Goal: Transaction & Acquisition: Book appointment/travel/reservation

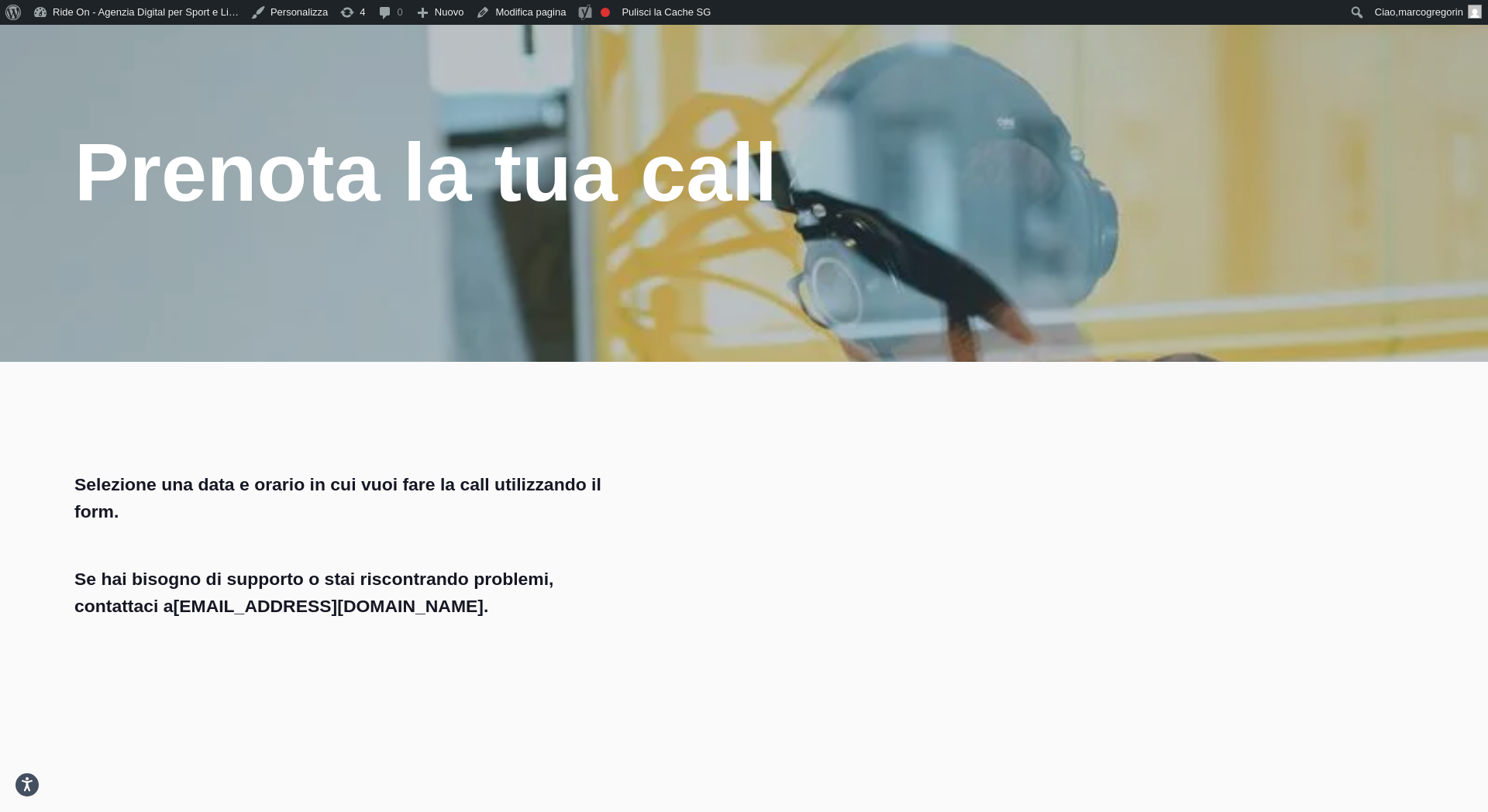
click at [827, 250] on div at bounding box center [744, 193] width 1488 height 337
click at [949, 160] on div "Prenota la tua call" at bounding box center [744, 172] width 1339 height 90
click at [952, 248] on div at bounding box center [744, 193] width 1488 height 337
click at [975, 191] on div "Prenota la tua call" at bounding box center [744, 172] width 1339 height 90
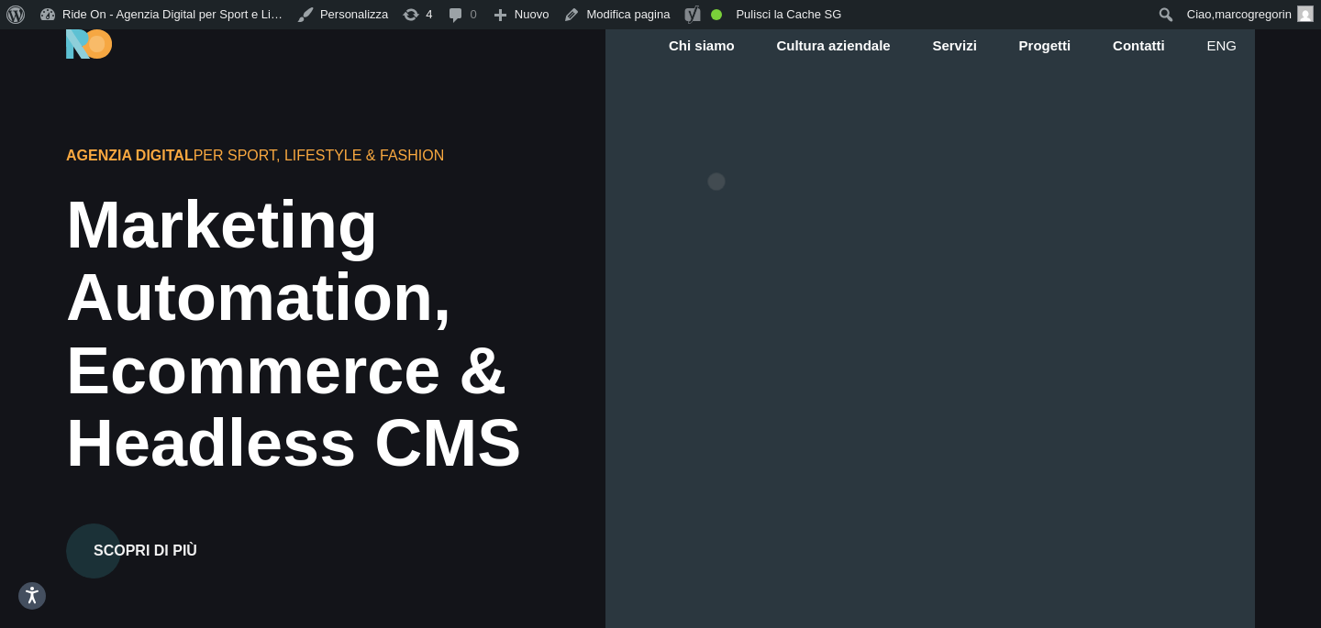
click at [716, 152] on div at bounding box center [930, 343] width 650 height 628
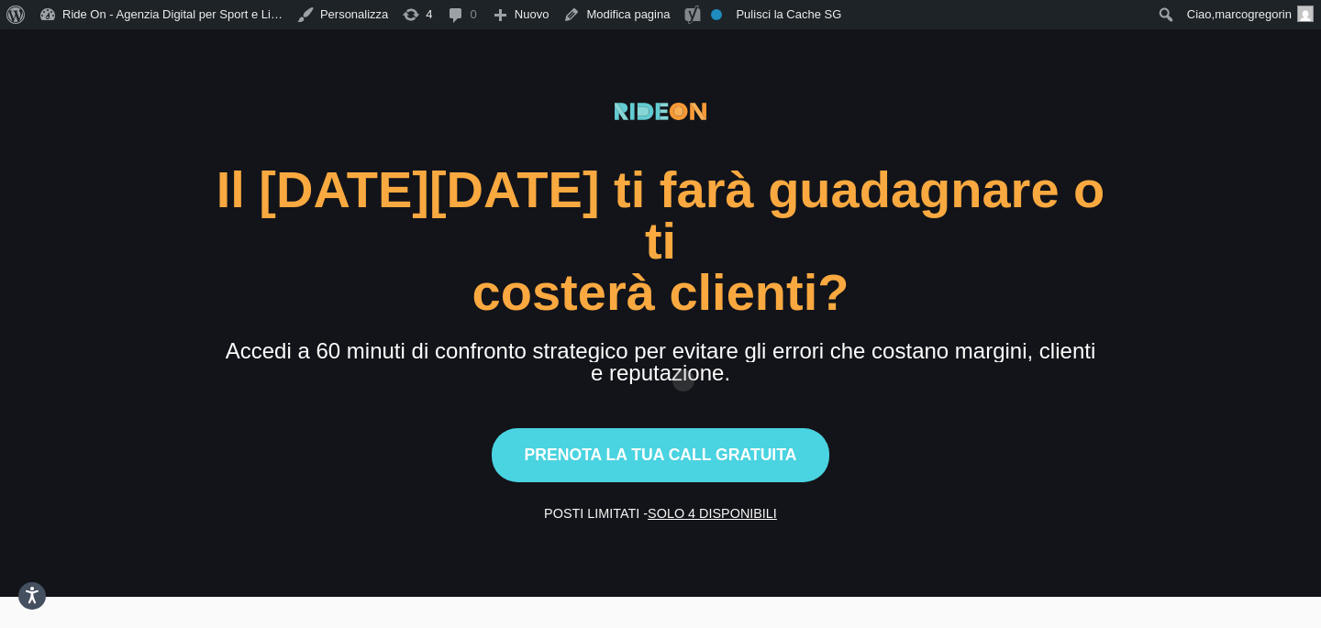
click at [747, 267] on div "costerà clienti?" at bounding box center [661, 292] width 913 height 51
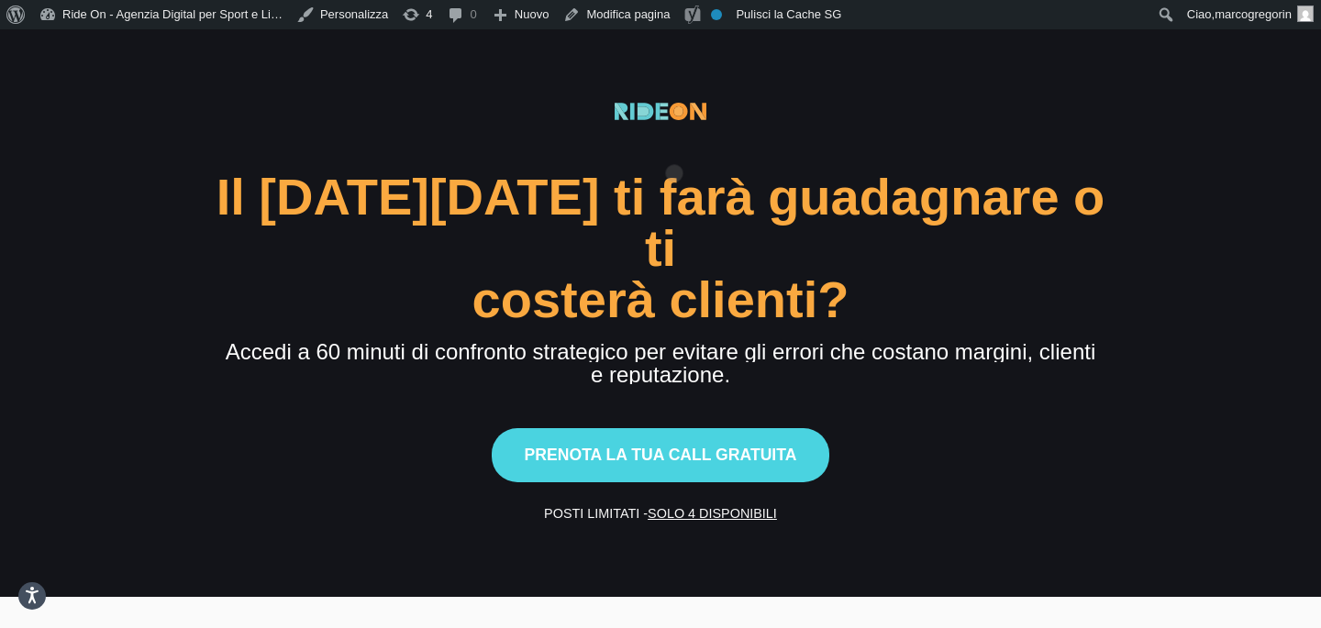
click at [674, 144] on div "Il [DATE][DATE] ti farà guadagnare o ti costerà clienti? Accedi a 60 minuti di …" at bounding box center [661, 313] width 913 height 421
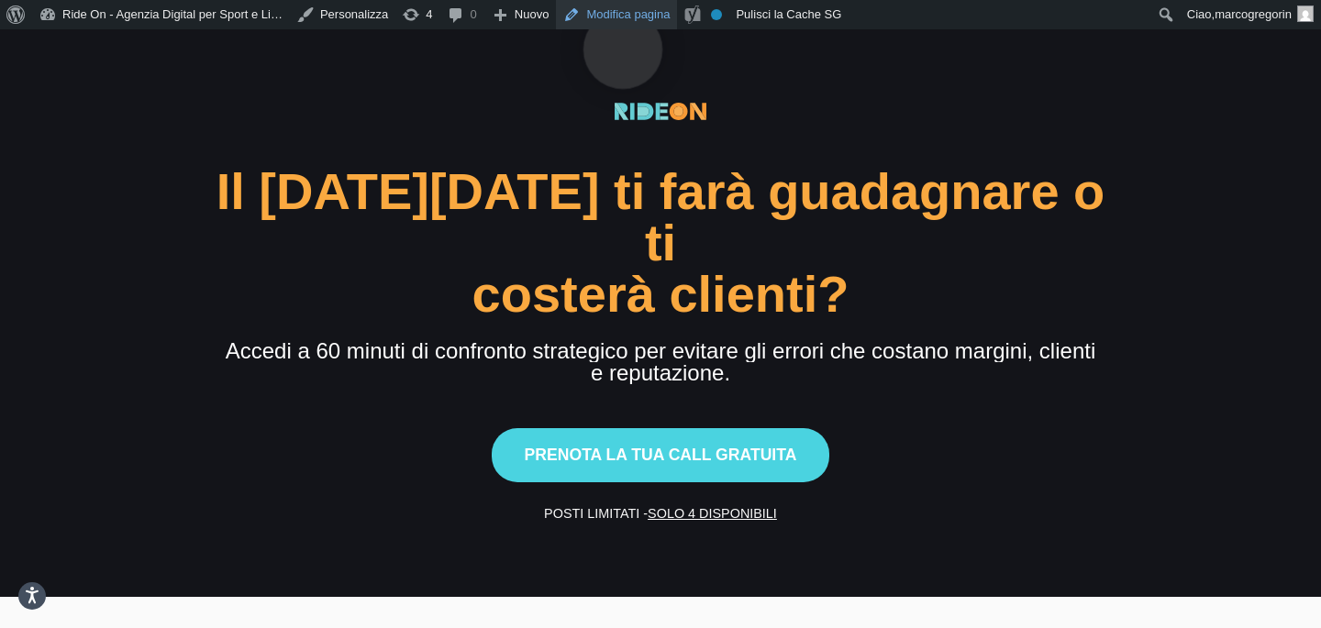
click at [625, 19] on link "Modifica pagina" at bounding box center [616, 14] width 121 height 29
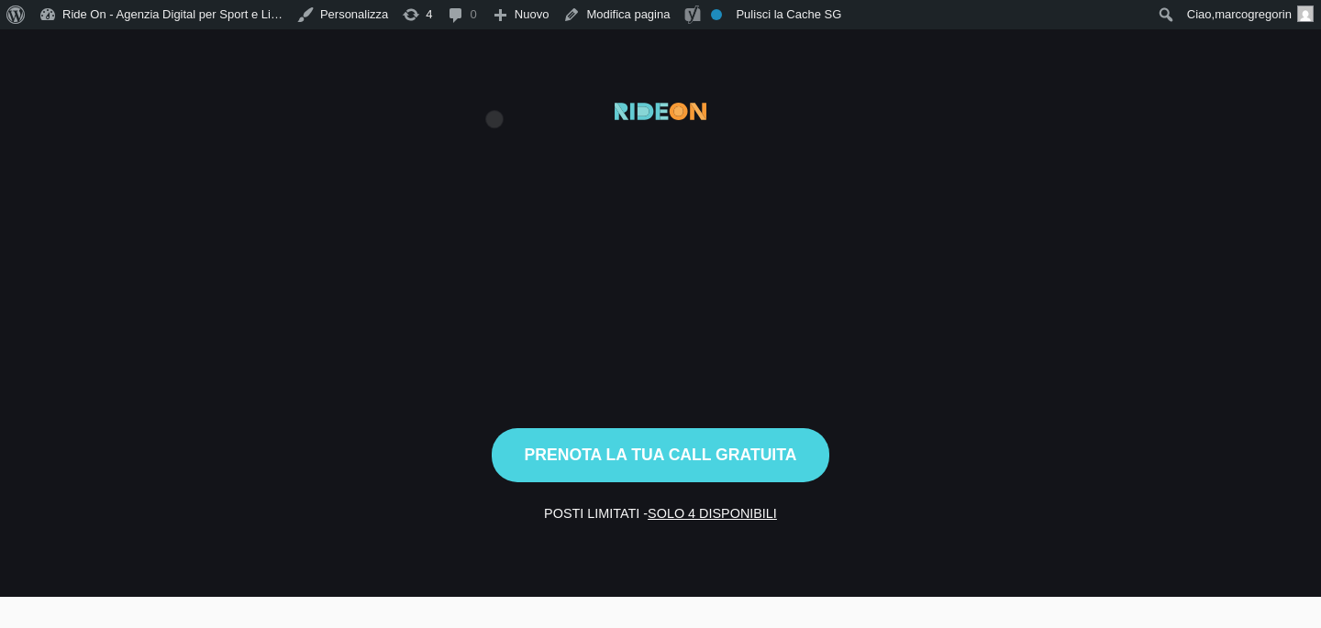
click at [494, 90] on section "Il [DATE][DATE] ti farà guadagnare o ti costerà clienti? Accedi a 60 minuti di …" at bounding box center [660, 313] width 1321 height 568
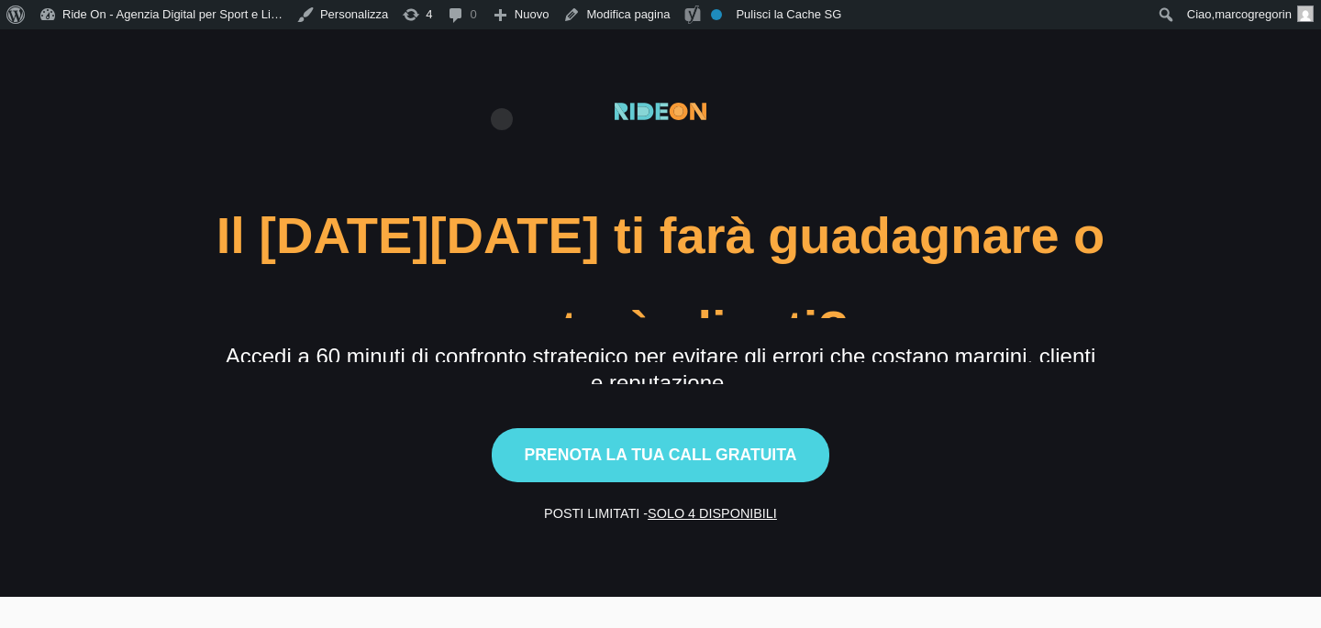
click at [733, 90] on section "Il [DATE][DATE] ti farà guadagnare o ti costerà clienti? Accedi a 60 minuti di …" at bounding box center [660, 313] width 1321 height 568
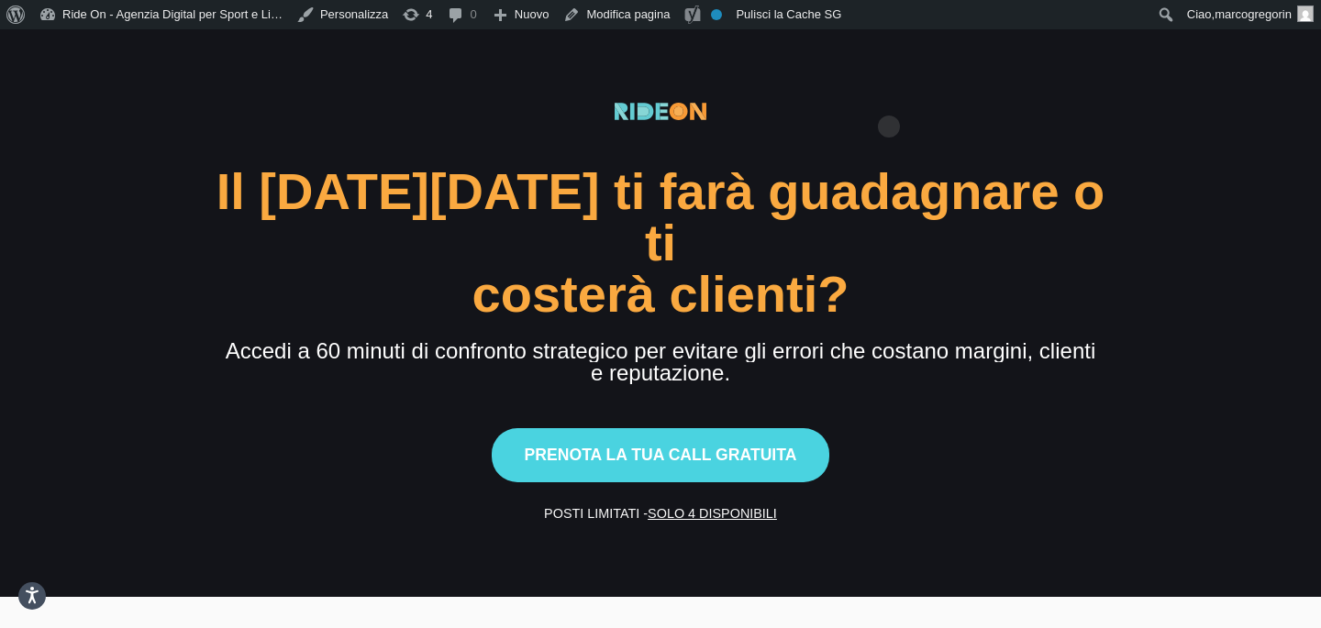
click at [847, 116] on div "Il Black Friday ti farà guadagnare o ti costerà clienti? Accedi a 60 minuti di …" at bounding box center [661, 313] width 913 height 421
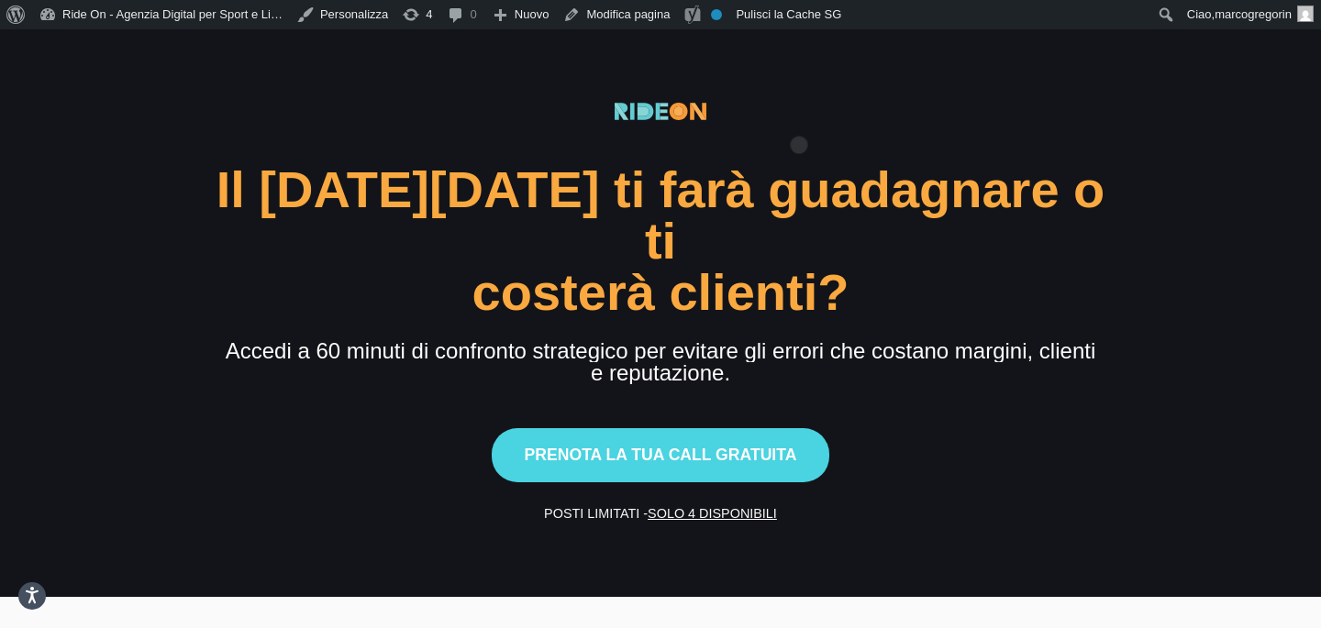
drag, startPoint x: 799, startPoint y: 116, endPoint x: 846, endPoint y: 116, distance: 46.8
click at [801, 116] on div "Il Black Friday ti farà guadagnare o ti costerà clienti? Accedi a 60 minuti di …" at bounding box center [661, 313] width 913 height 421
click at [900, 362] on div "e reputazione." at bounding box center [661, 373] width 913 height 22
click at [996, 406] on div "Prenota la tua call gratuita" at bounding box center [661, 443] width 913 height 75
click at [934, 406] on div "Prenota la tua call gratuita" at bounding box center [661, 443] width 913 height 75
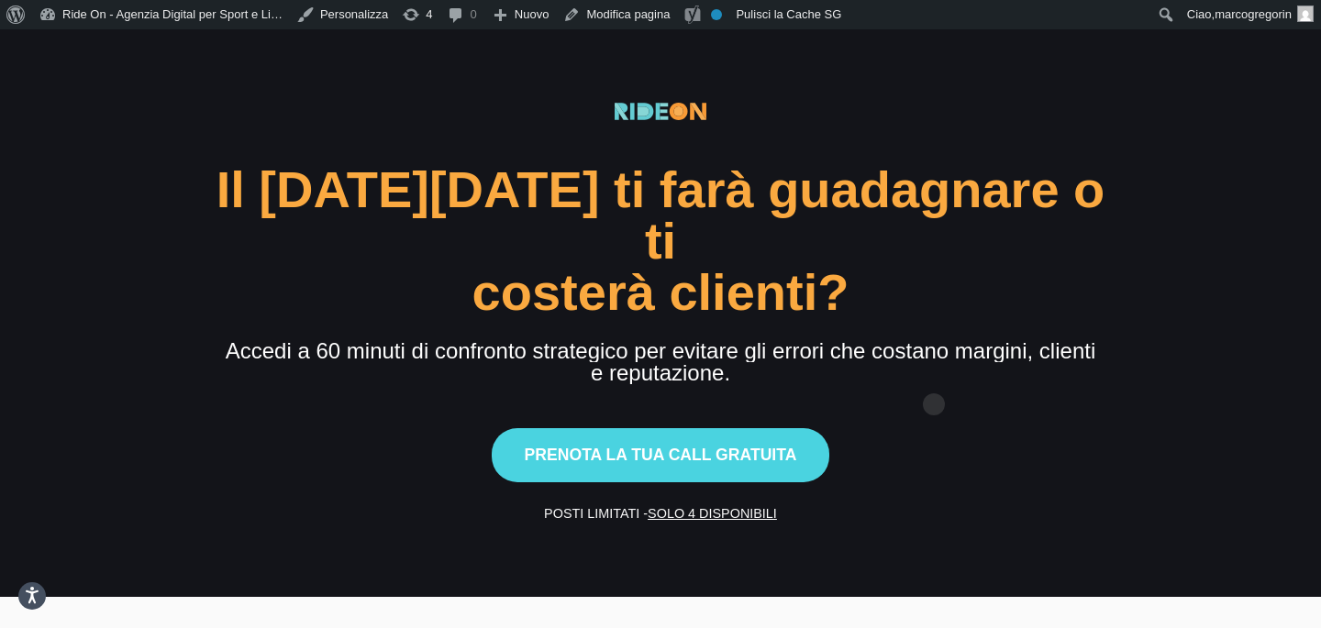
click at [934, 406] on div "Prenota la tua call gratuita" at bounding box center [661, 443] width 913 height 75
click at [944, 413] on div "Prenota la tua call gratuita" at bounding box center [661, 443] width 913 height 75
click at [944, 406] on div "Prenota la tua call gratuita" at bounding box center [661, 443] width 913 height 75
click at [944, 434] on div "Il [DATE][DATE] ti farà guadagnare o ti costerà clienti? Accedi a 60 minuti di …" at bounding box center [661, 313] width 913 height 421
click at [960, 340] on div "Il [DATE][DATE] ti farà guadagnare o ti costerà clienti? Accedi a 60 minuti di …" at bounding box center [661, 313] width 913 height 421
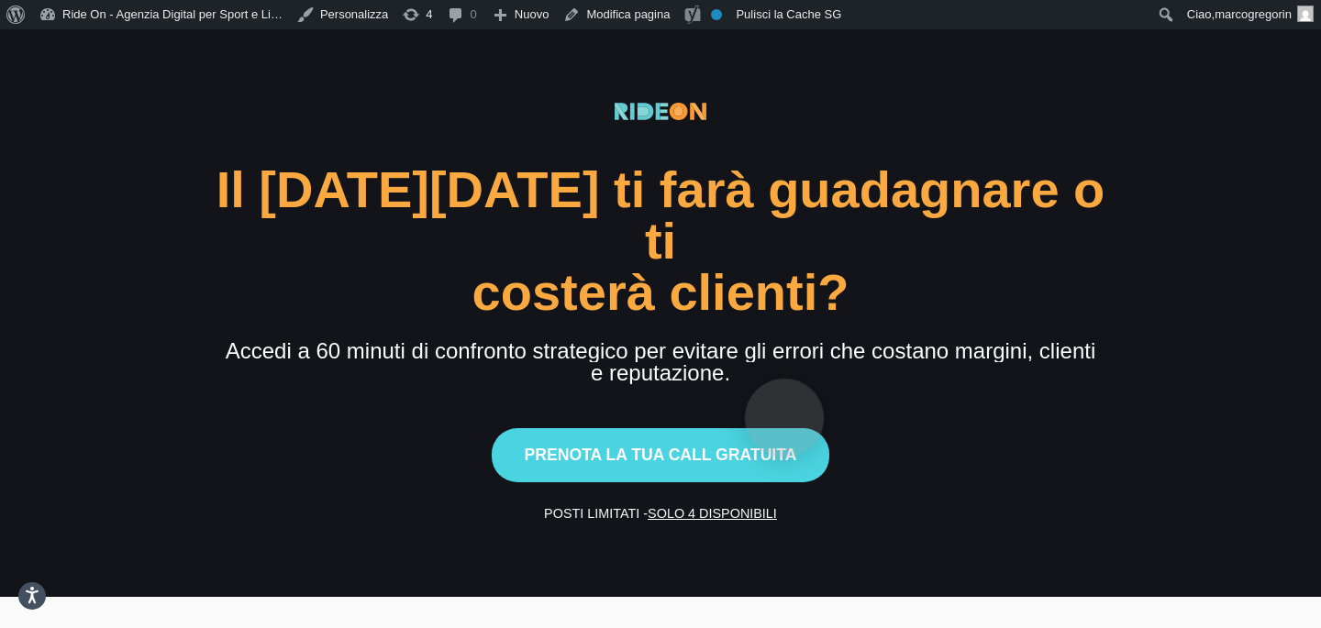
click at [779, 428] on button "Prenota la tua call gratuita" at bounding box center [661, 454] width 339 height 53
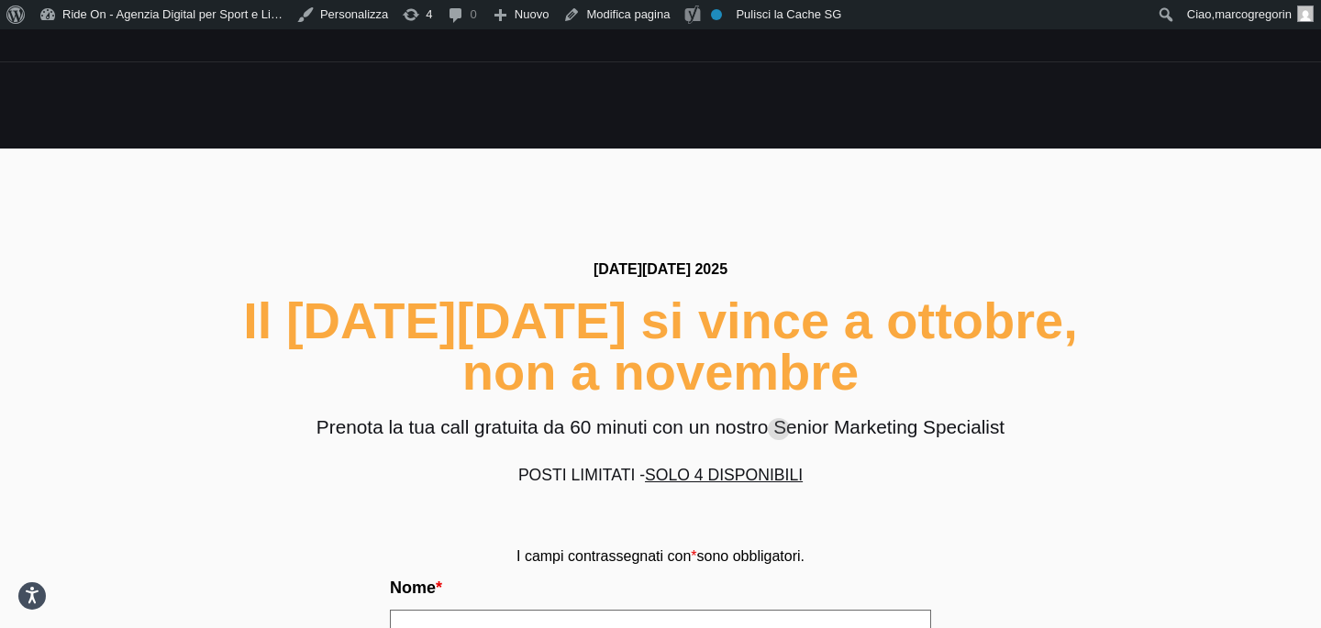
scroll to position [6398, 0]
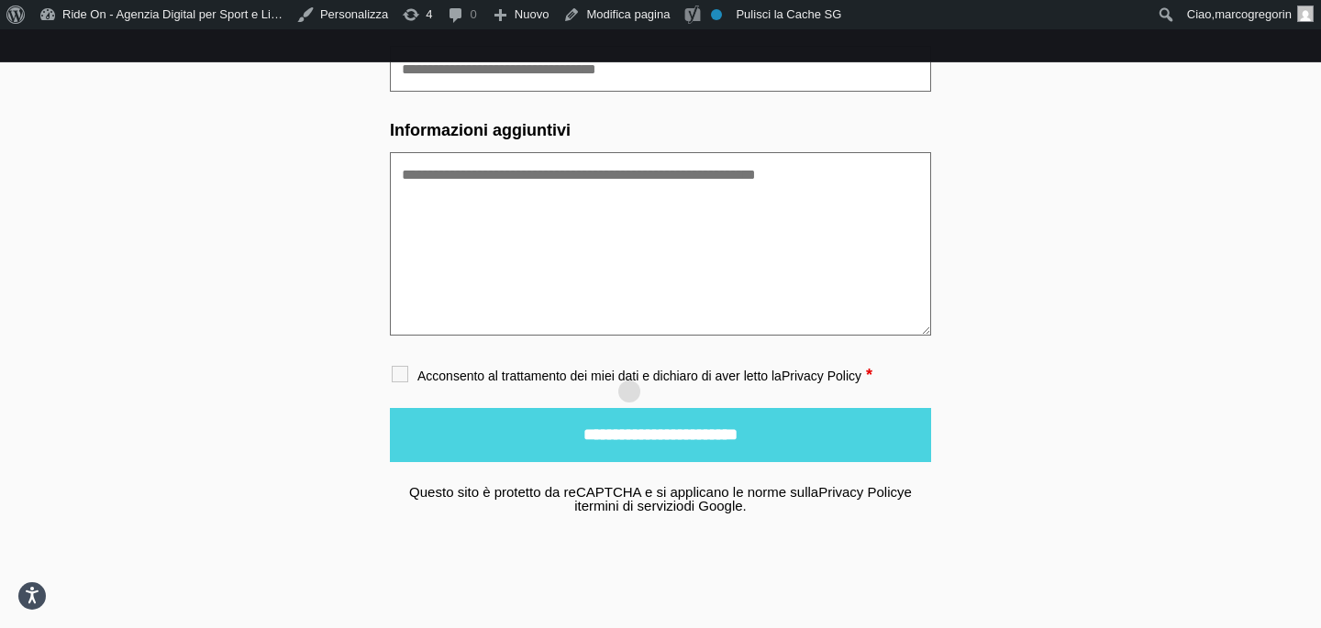
scroll to position [7184, 0]
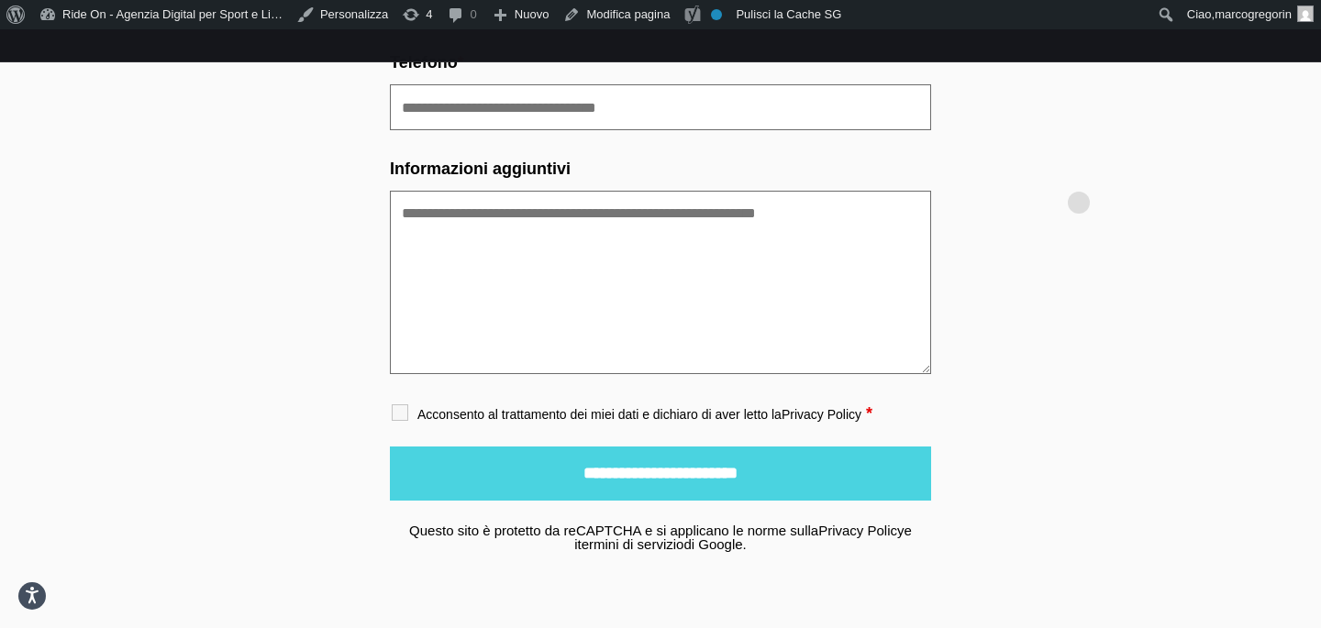
click at [756, 7] on link "Pulisci la Cache SG" at bounding box center [788, 14] width 119 height 29
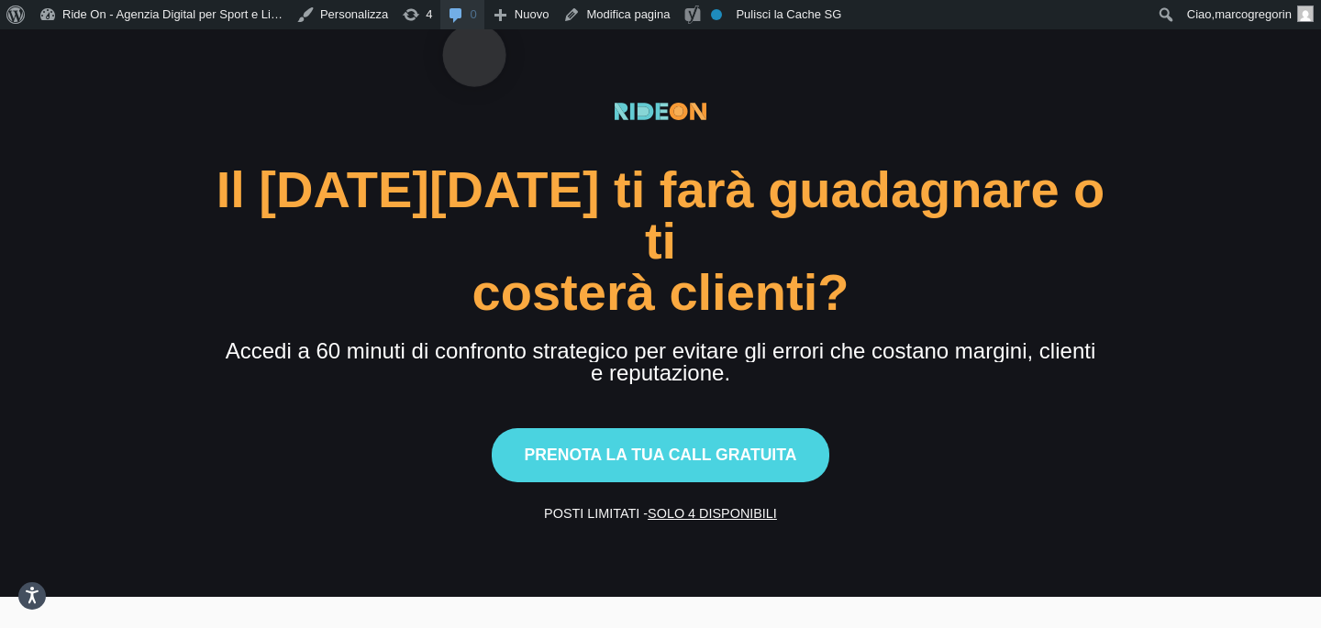
click at [474, 26] on link "0 0 commenti in moderazione" at bounding box center [462, 14] width 44 height 29
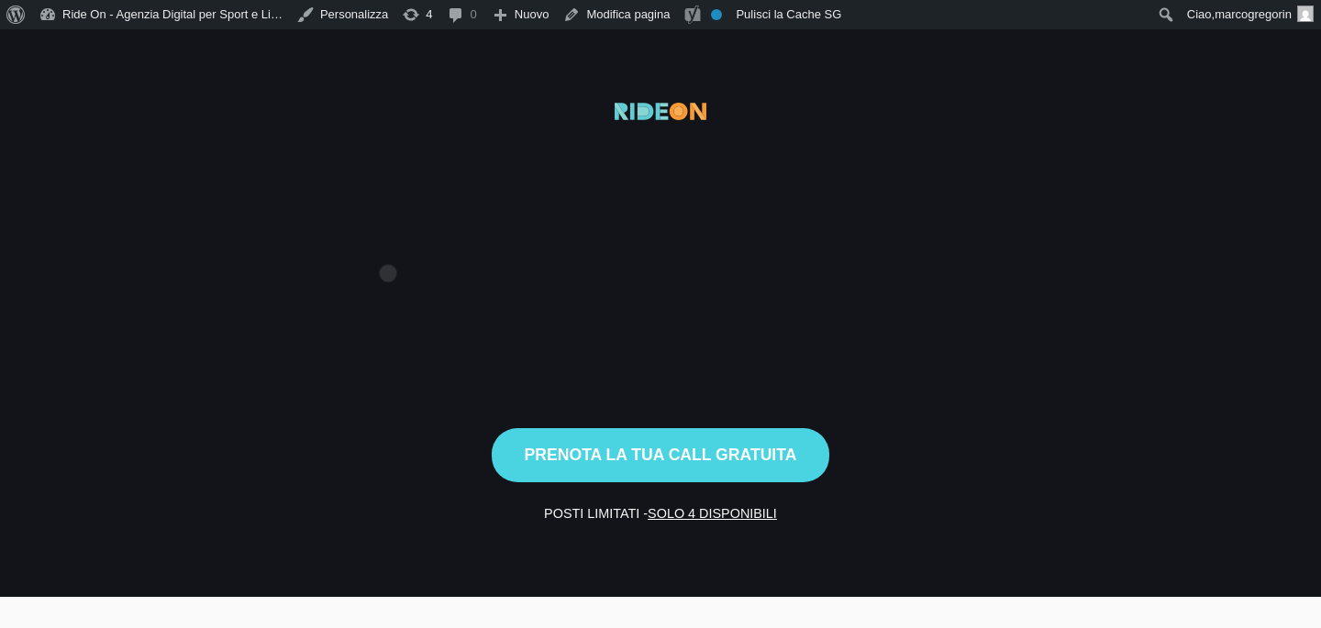
click at [388, 267] on div "costerà clienti?" at bounding box center [661, 292] width 913 height 51
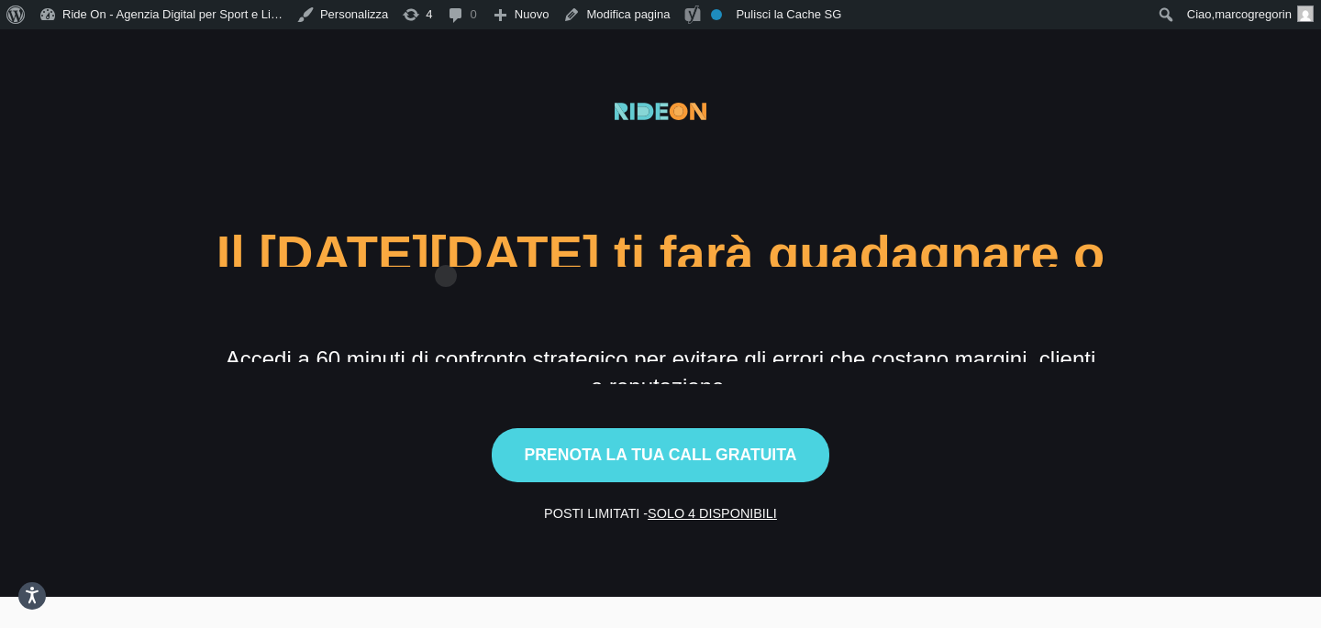
click at [586, 317] on div "costerà clienti?" at bounding box center [661, 342] width 913 height 51
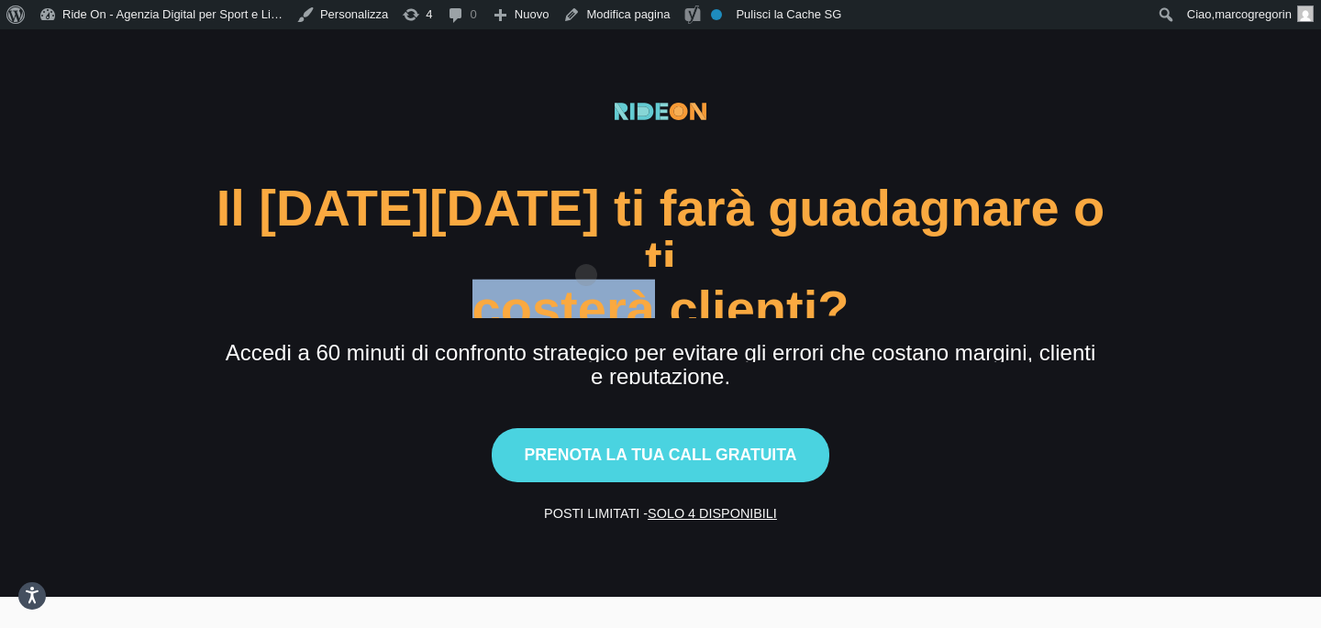
click at [586, 283] on div "costerà clienti?" at bounding box center [661, 308] width 913 height 51
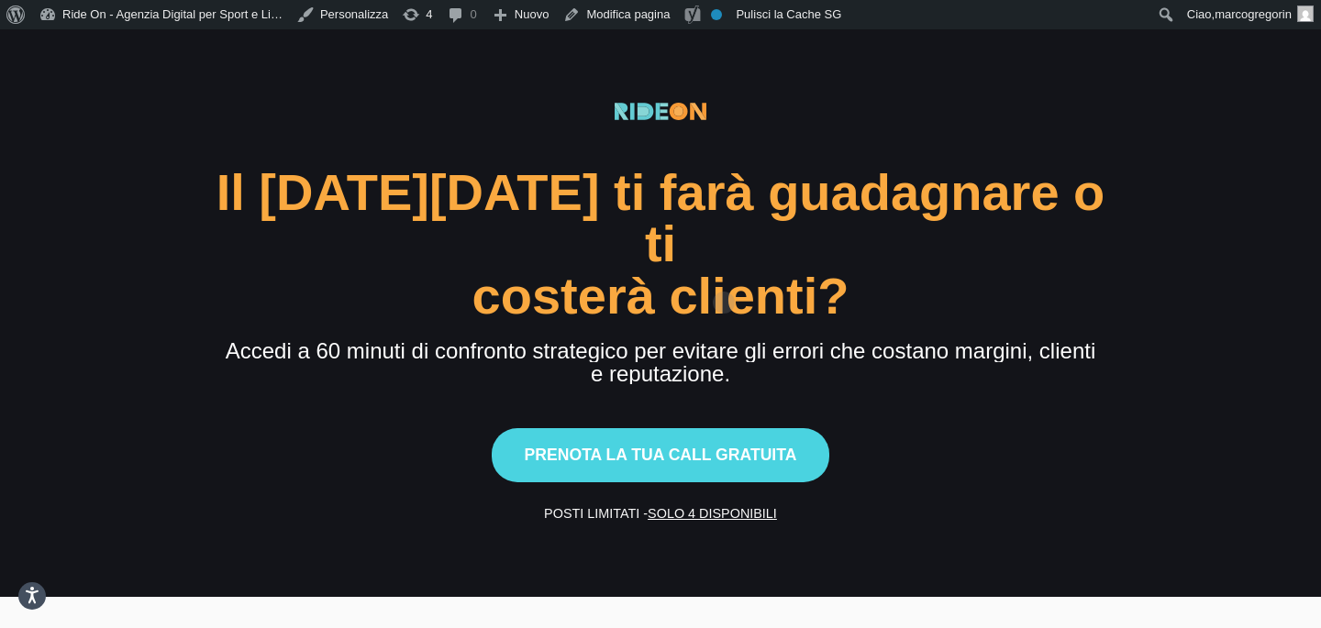
click at [739, 273] on div "Il Black Friday ti farà guadagnare o ti costerà clienti? Accedi a 60 minuti di …" at bounding box center [661, 313] width 913 height 421
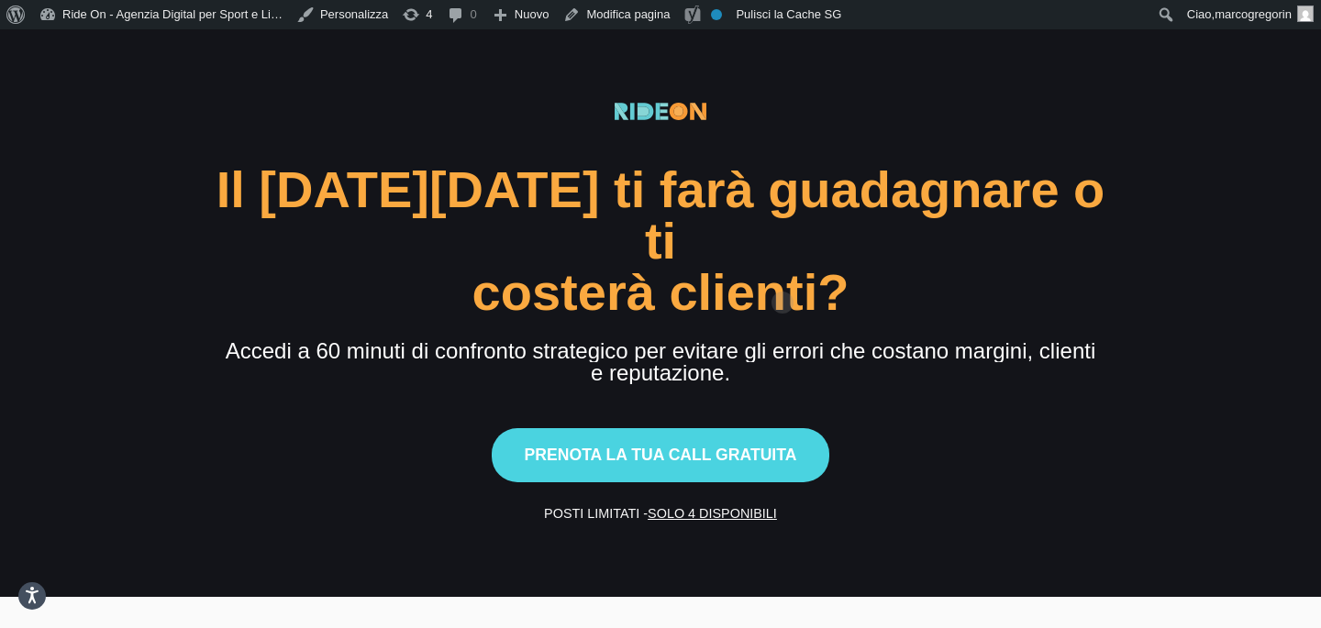
click at [783, 273] on div "Il Black Friday ti farà guadagnare o ti costerà clienti? Accedi a 60 minuti di …" at bounding box center [661, 313] width 913 height 421
click at [784, 353] on div "Il Black Friday ti farà guadagnare o ti costerà clienti? Accedi a 60 minuti di …" at bounding box center [661, 313] width 913 height 421
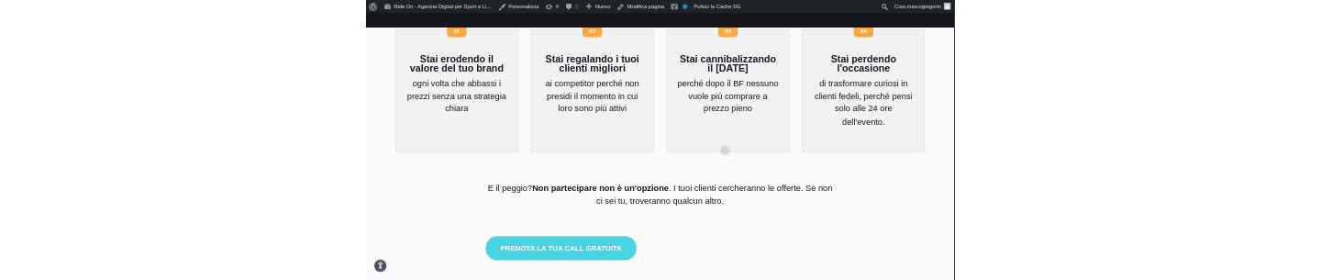
scroll to position [1227, 0]
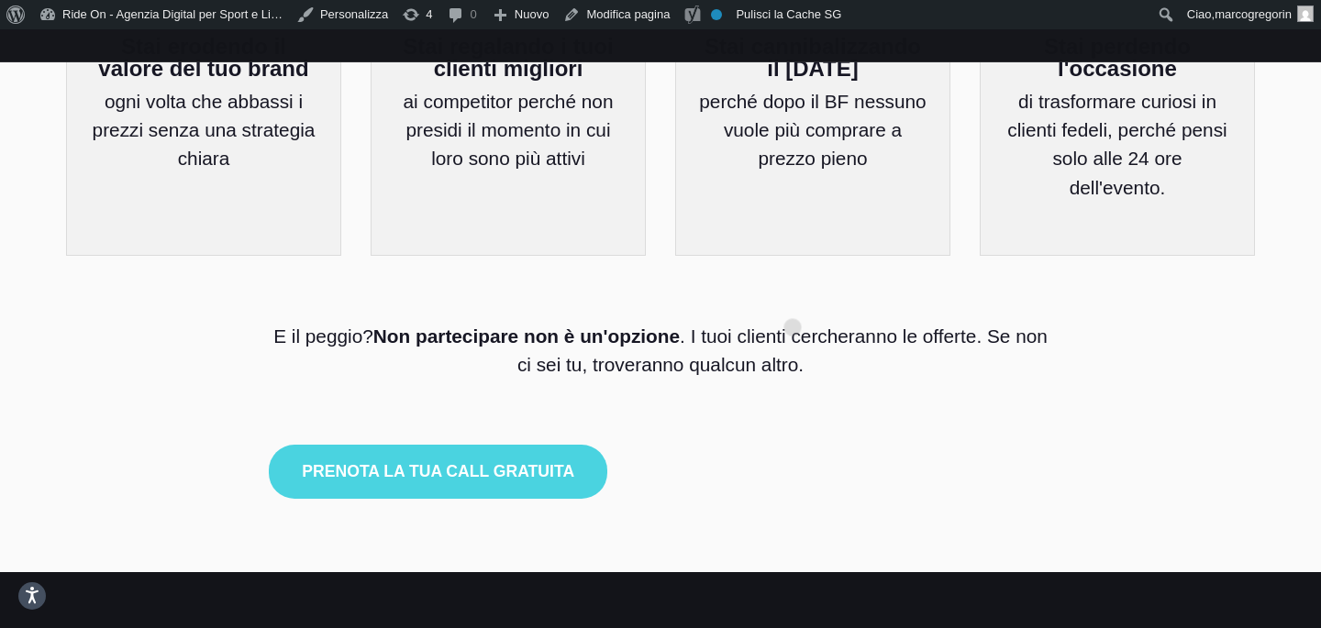
click at [793, 322] on p "E il peggio? Non partecipare non è un'opzione . I tuoi clienti cercheranno le o…" at bounding box center [660, 350] width 783 height 57
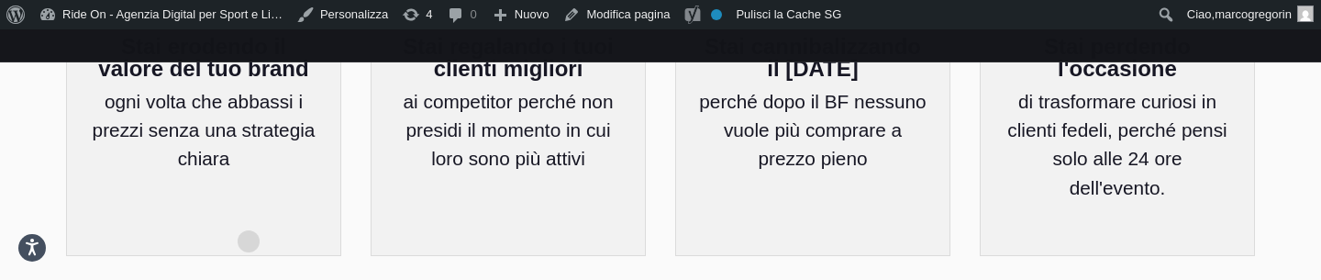
scroll to position [1465, 0]
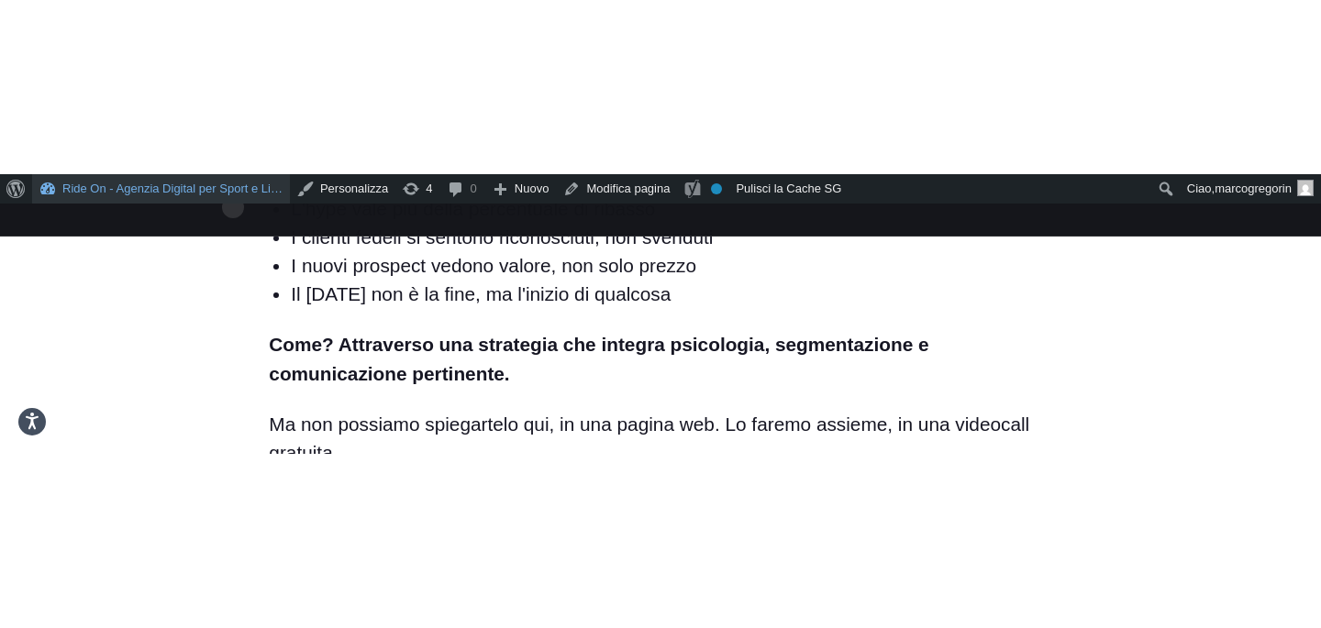
scroll to position [3253, 0]
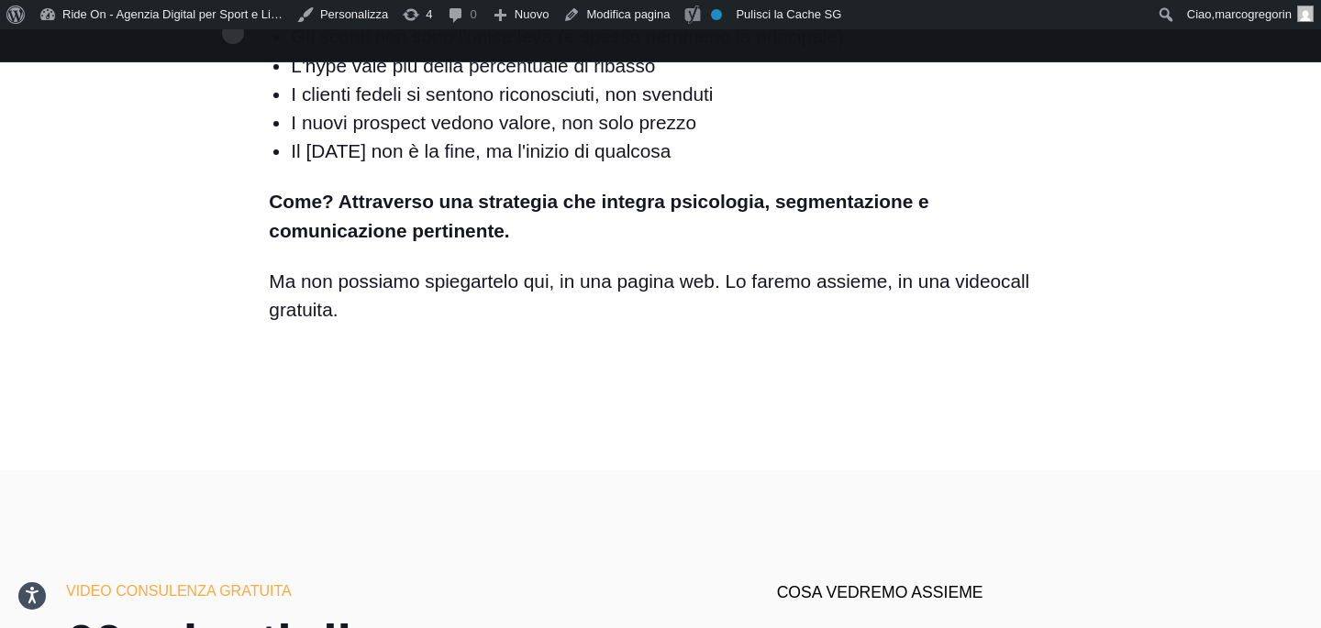
click at [305, 267] on p "Ma non possiamo spiegartelo qui, in una pagina web. Lo faremo assieme, in una v…" at bounding box center [660, 295] width 783 height 57
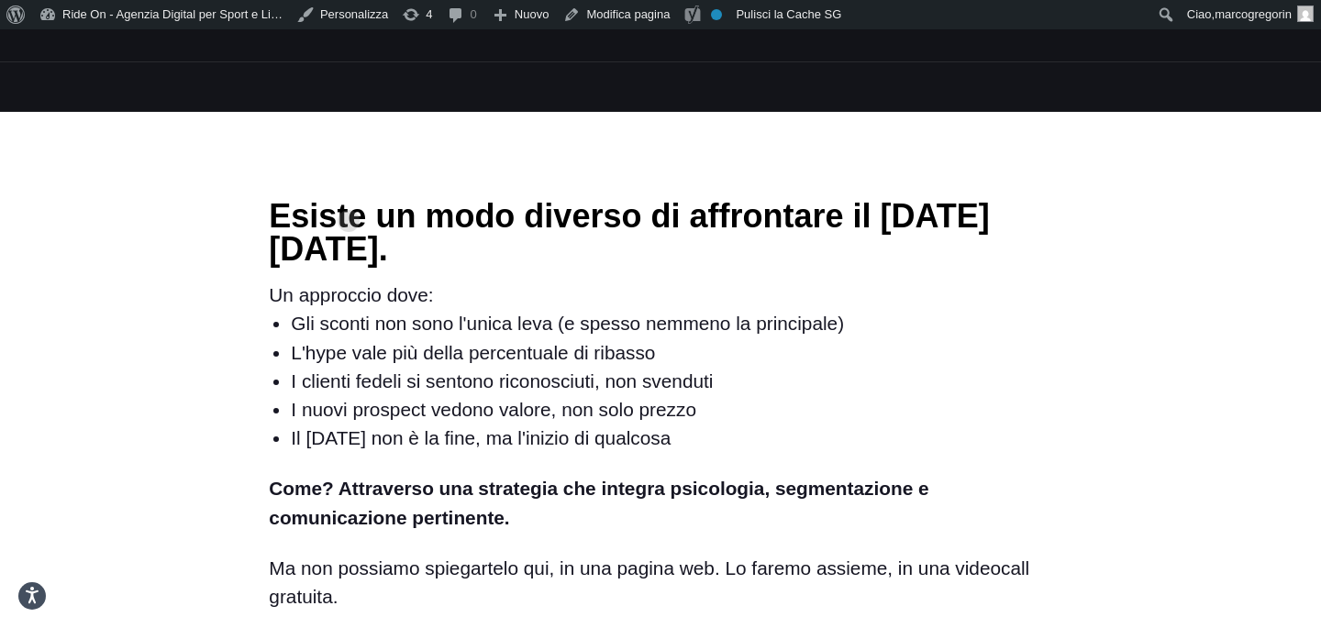
click at [349, 200] on div "Esiste un modo diverso di affrontare il [DATE][DATE]. Un approccio dove: Gli sc…" at bounding box center [660, 405] width 783 height 411
click at [349, 200] on div "Esiste un modo diverso di affrontare il Black Friday. Un approccio dove: Gli sc…" at bounding box center [660, 405] width 783 height 411
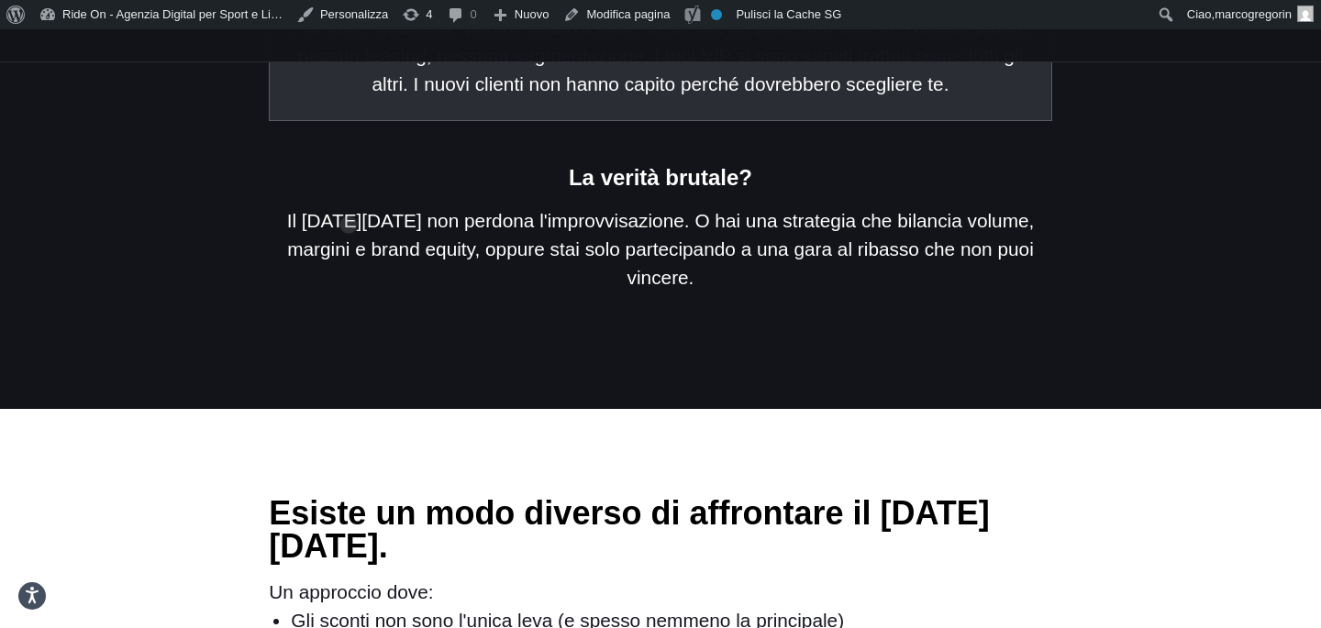
click at [349, 206] on p "Il Black Friday non perdona l'improvvisazione. O hai una strategia che bilancia…" at bounding box center [660, 249] width 783 height 86
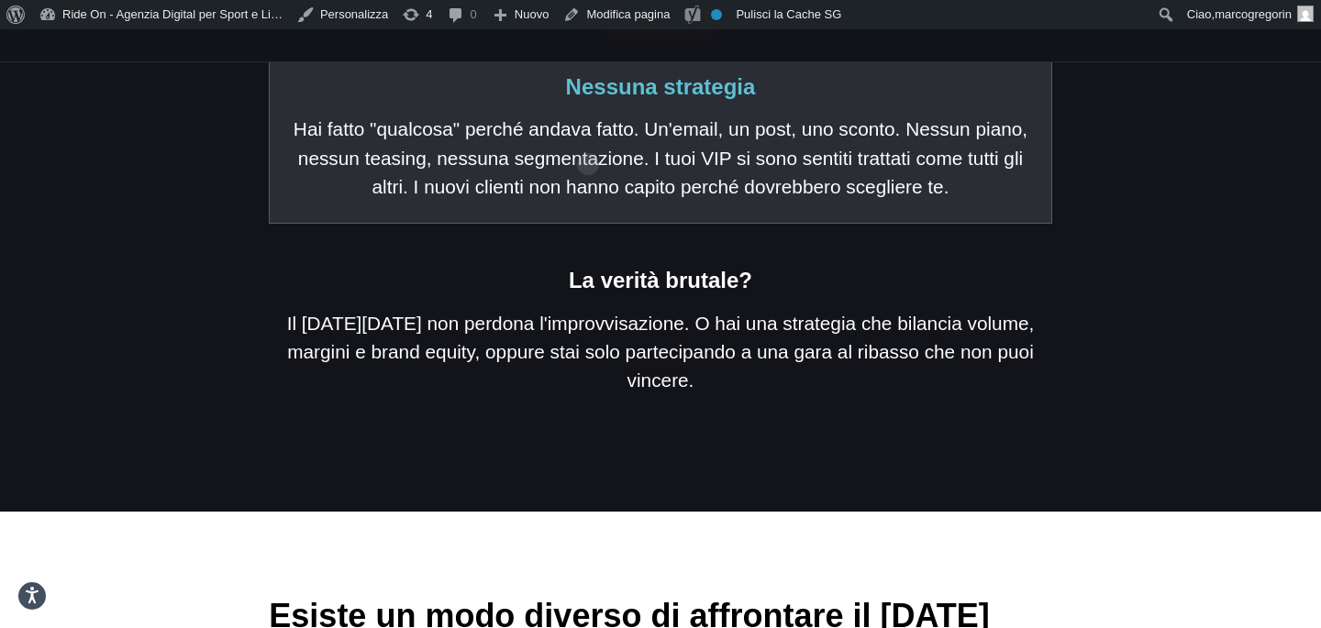
scroll to position [2575, 0]
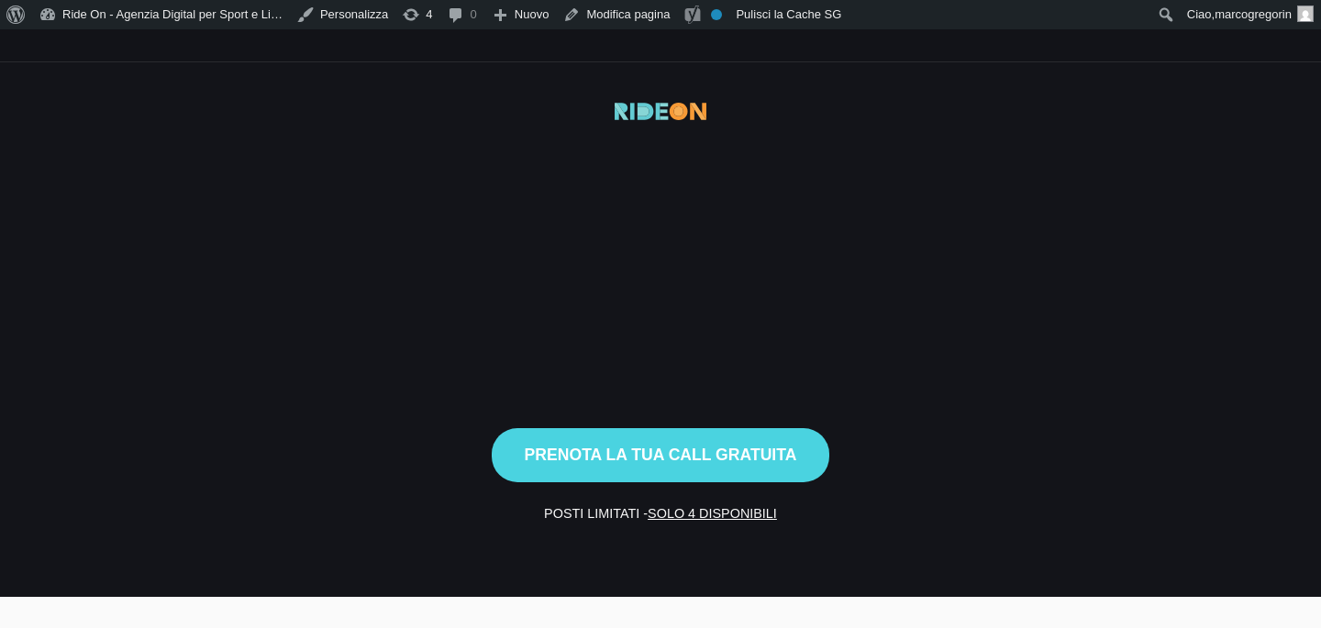
scroll to position [2572, 0]
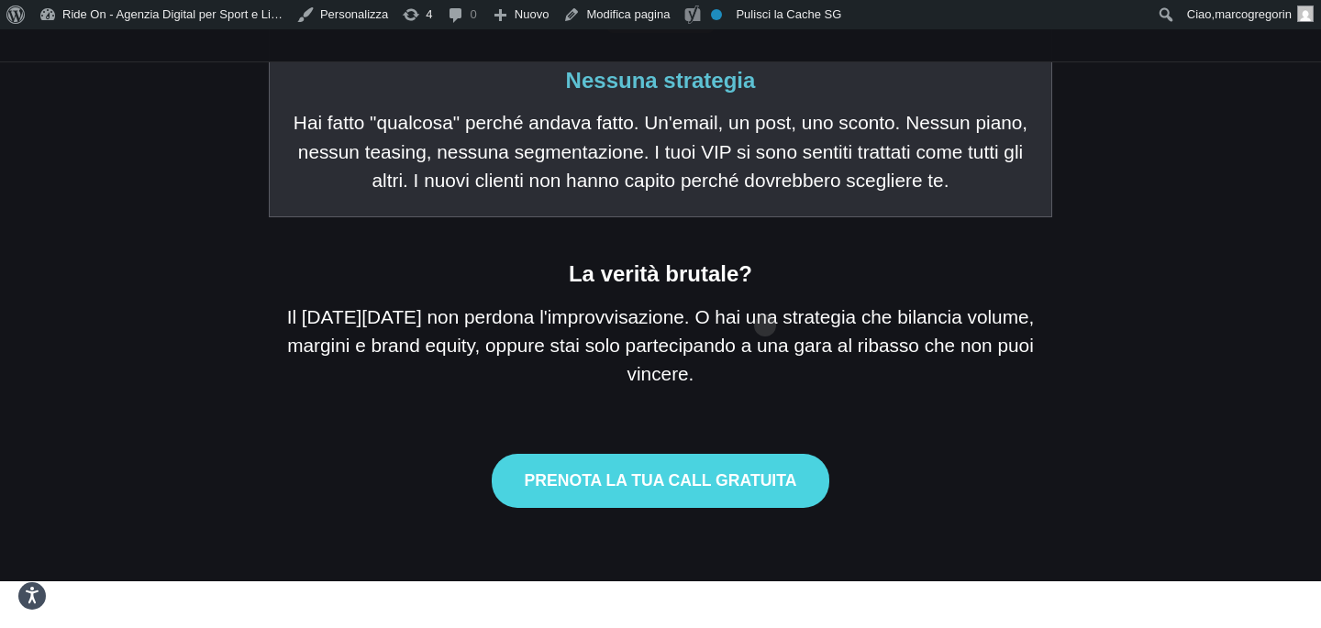
click at [765, 303] on p "Il [DATE][DATE] non perdona l'improvvisazione. O hai una strategia che bilancia…" at bounding box center [660, 346] width 783 height 86
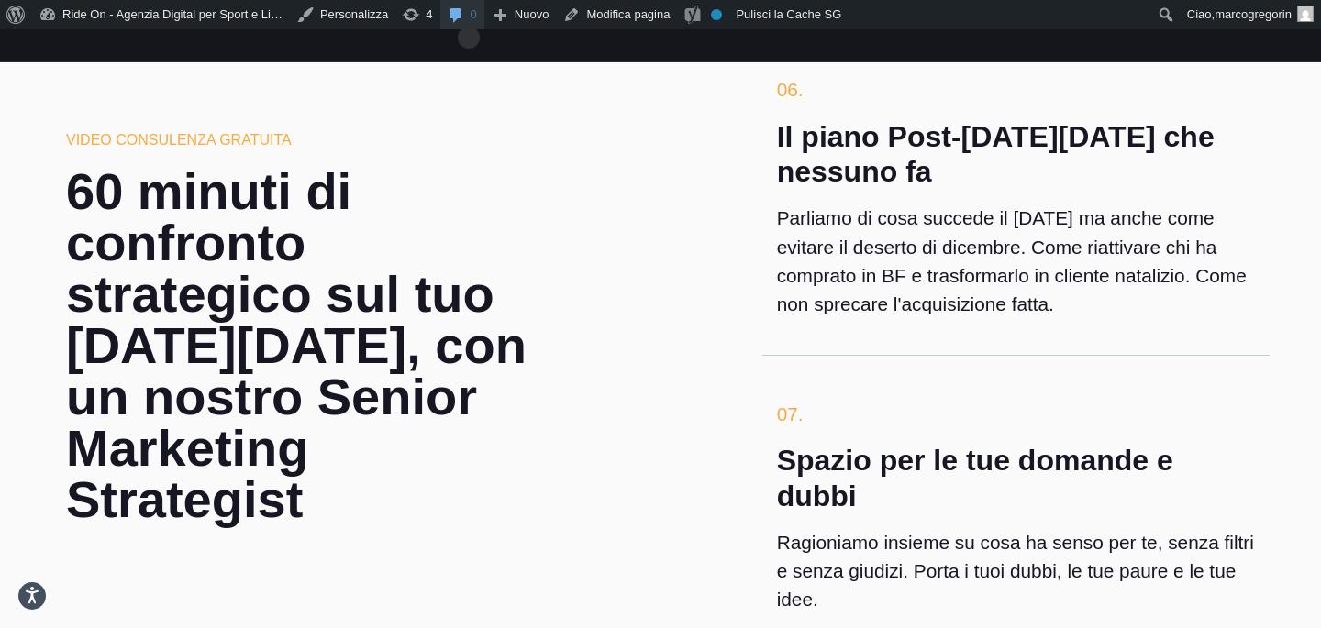
scroll to position [5405, 0]
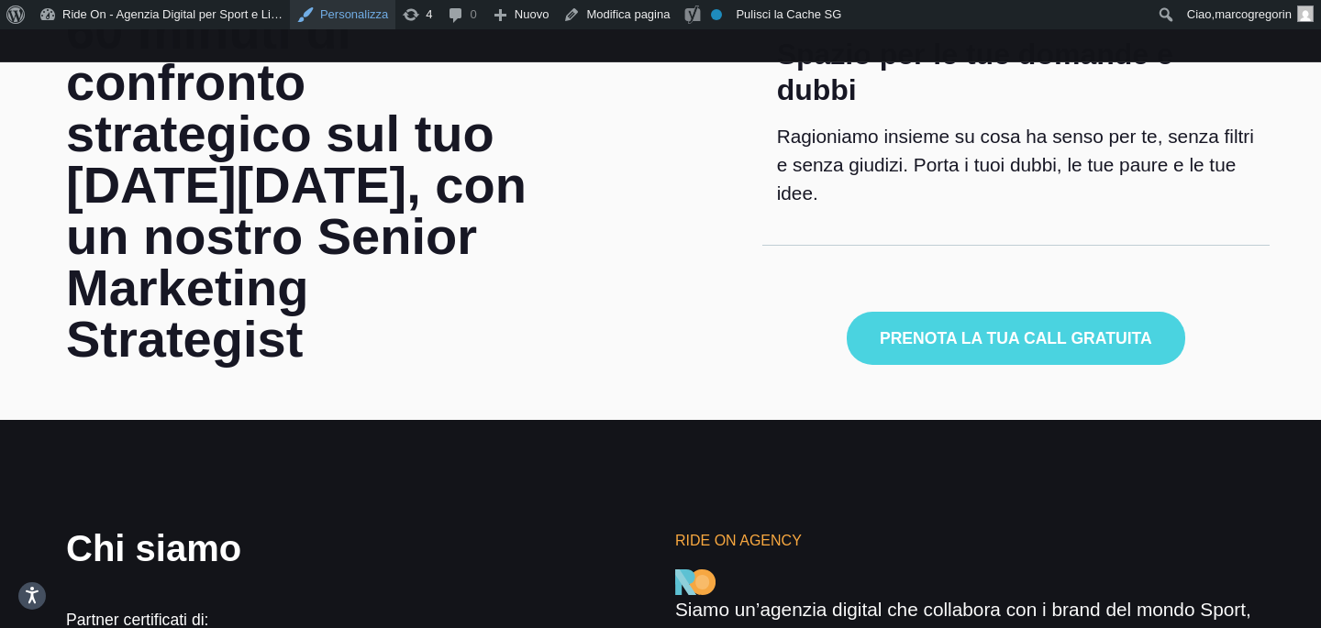
scroll to position [5790, 0]
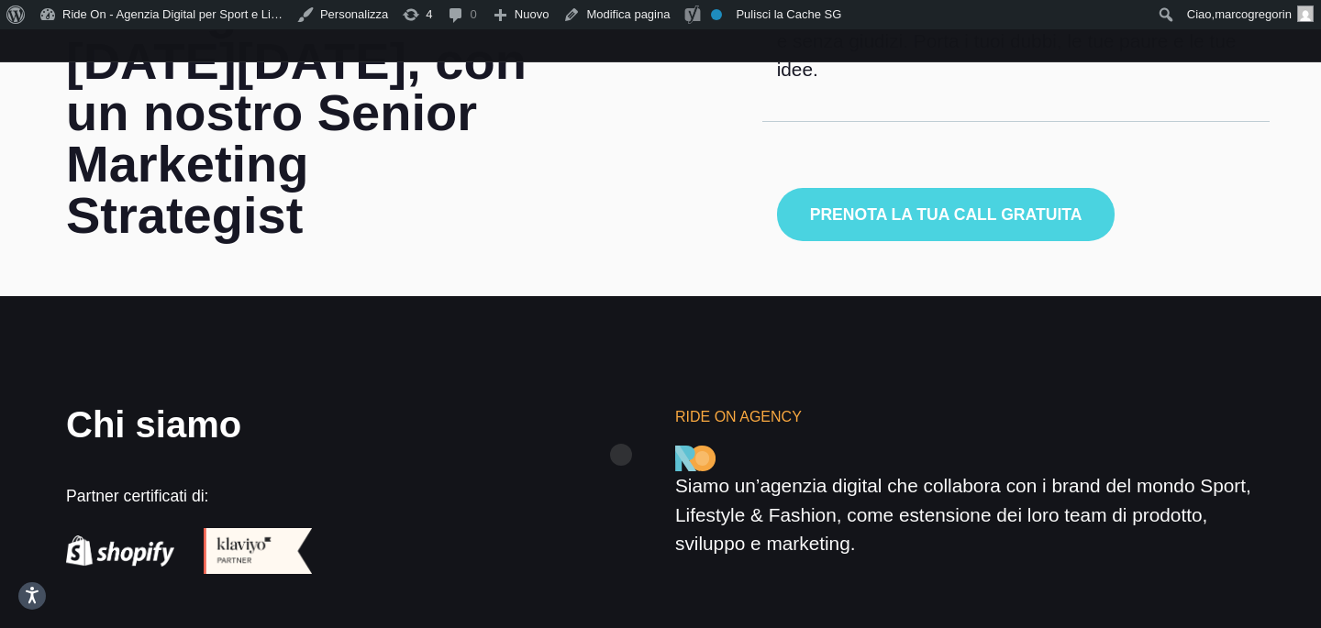
scroll to position [5948, 0]
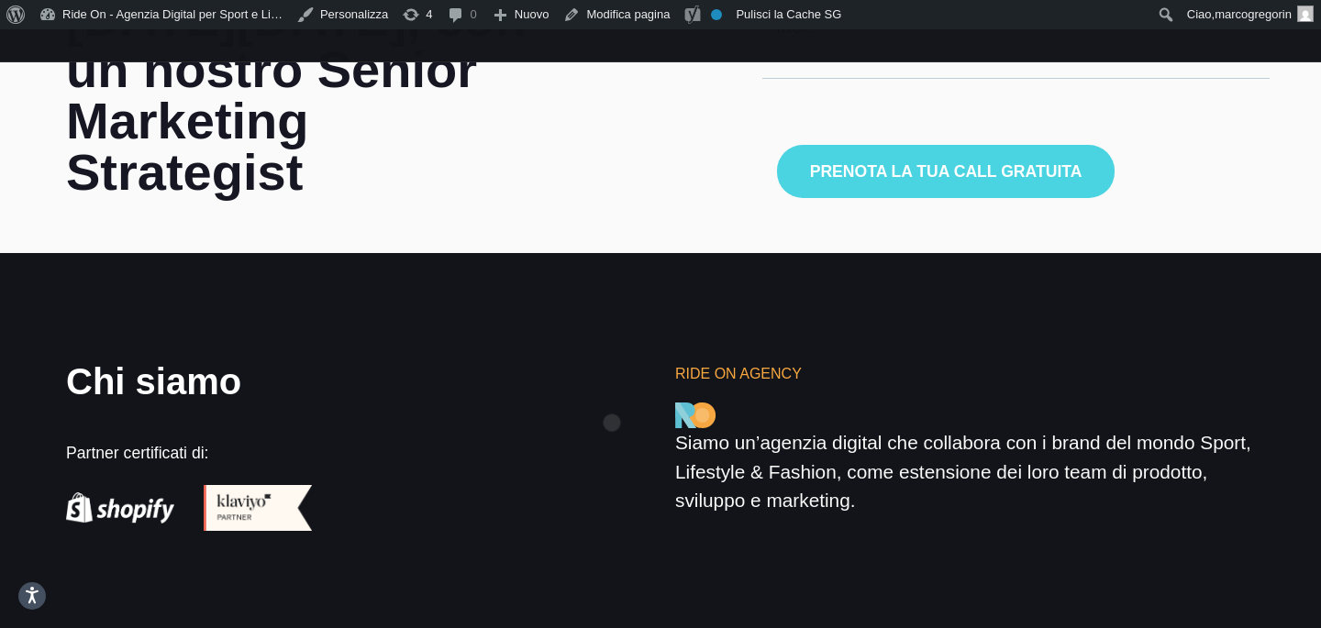
click at [612, 394] on div "Chi siamo Partner certificati di: Ride On Agency Siamo un’agenzia digital che c…" at bounding box center [660, 447] width 1218 height 168
click at [612, 384] on div "Chi siamo Partner certificati di: Ride On Agency Siamo un’agenzia digital che c…" at bounding box center [660, 447] width 1218 height 168
drag, startPoint x: 613, startPoint y: 379, endPoint x: 613, endPoint y: 359, distance: 20.2
click at [613, 379] on div "Chi siamo Partner certificati di: Ride On Agency Siamo un’agenzia digital che c…" at bounding box center [660, 447] width 1218 height 168
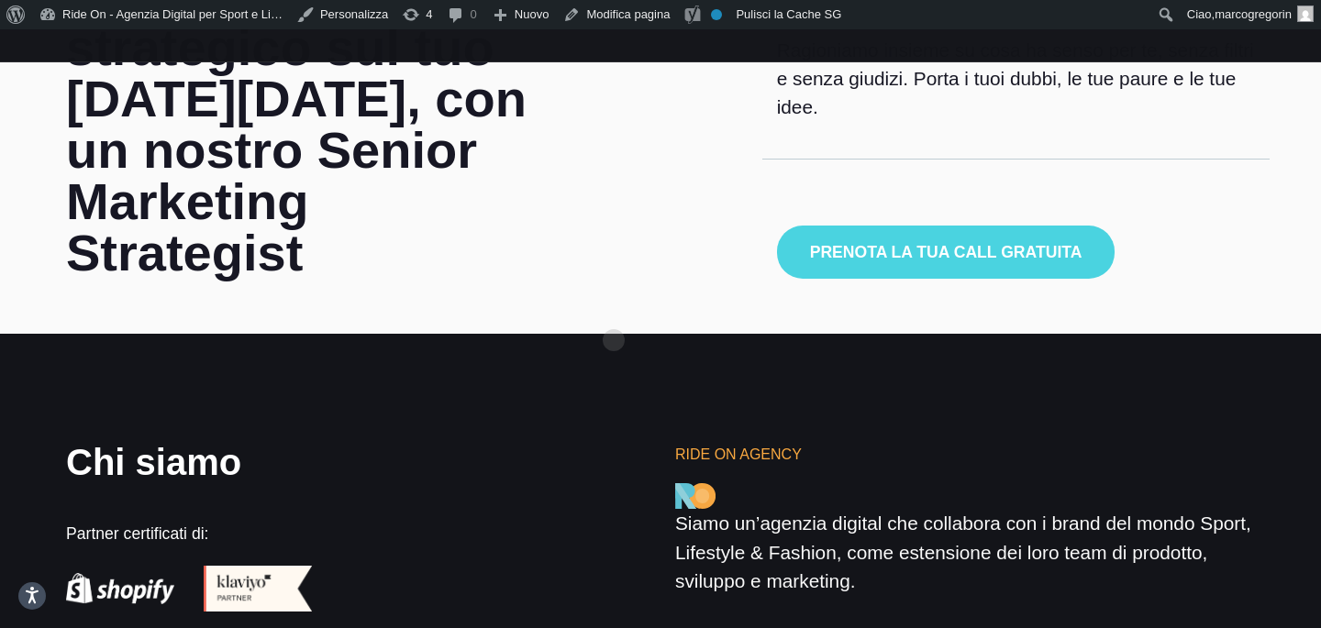
scroll to position [5823, 0]
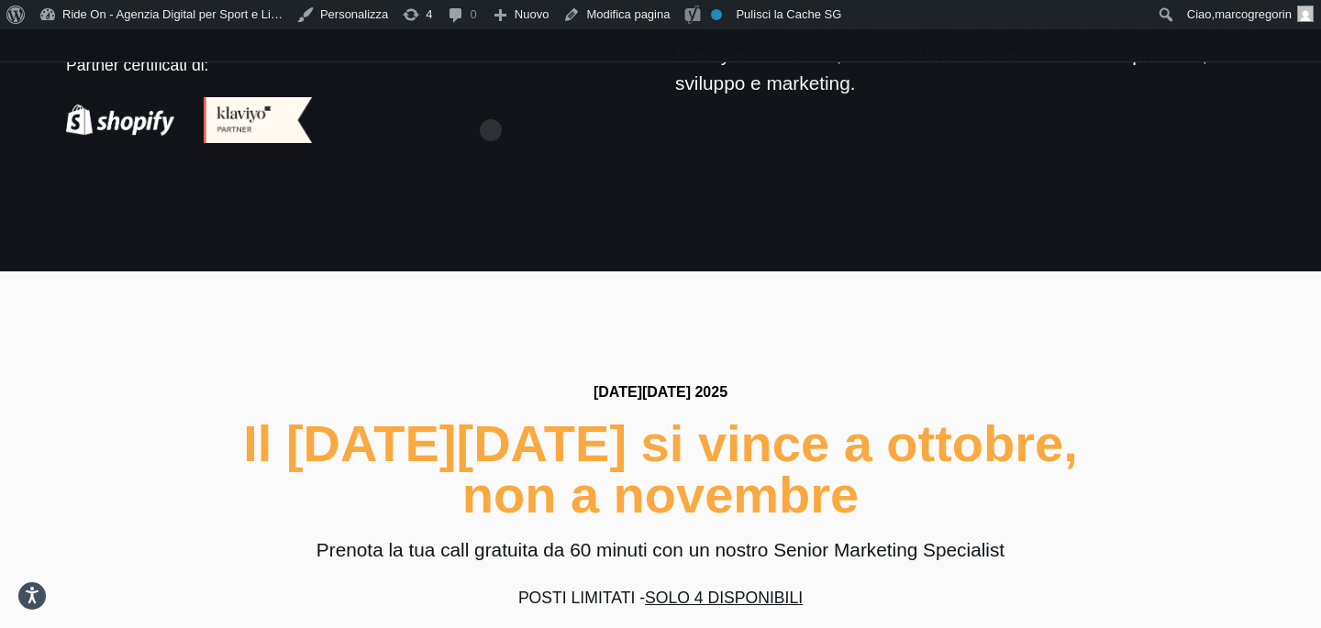
scroll to position [6270, 0]
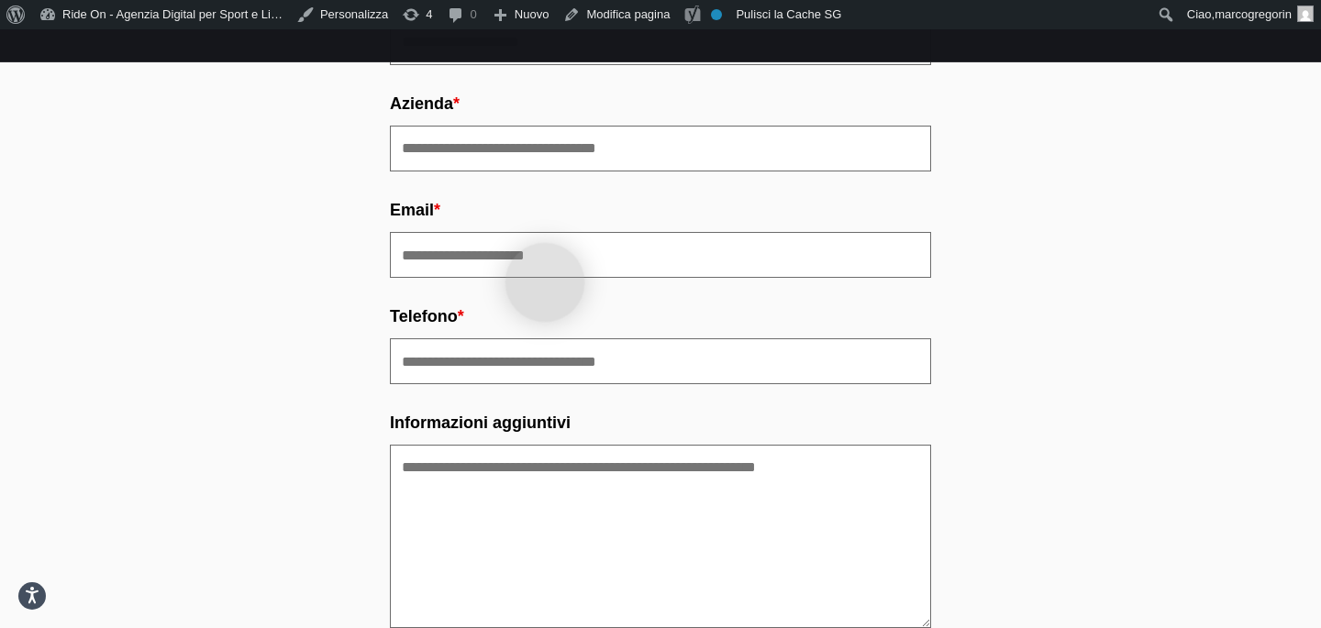
scroll to position [7438, 0]
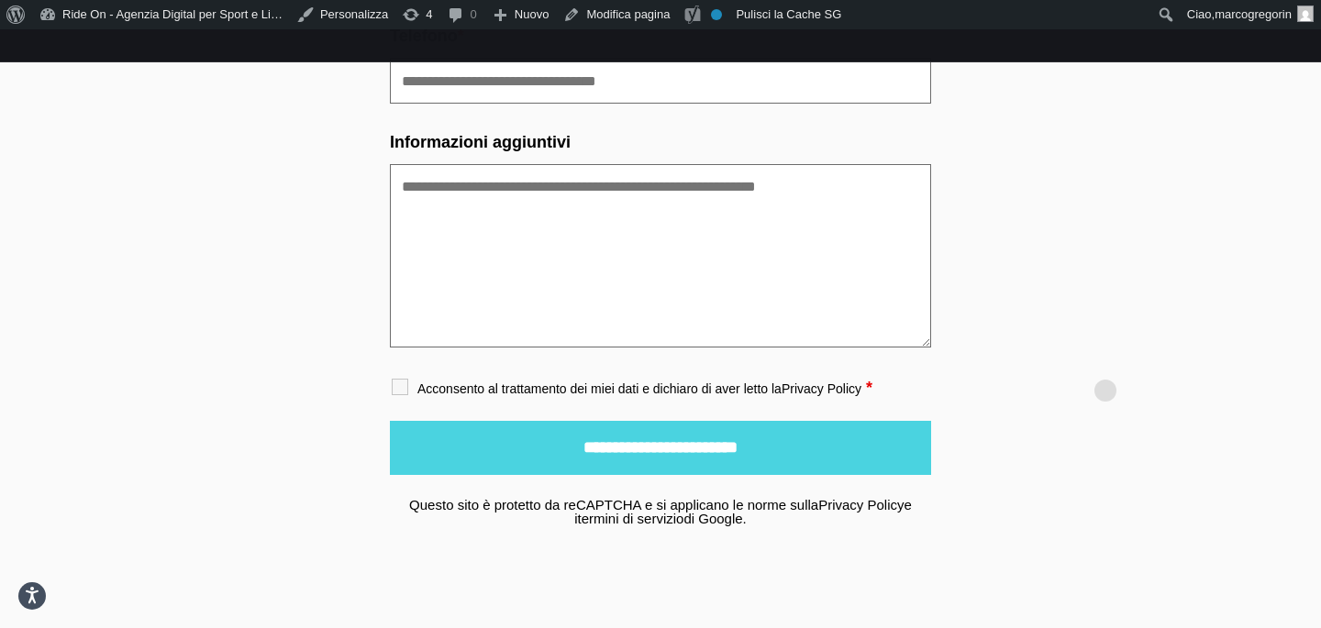
click at [830, 13] on link "Pulisci la Cache SG" at bounding box center [788, 14] width 119 height 29
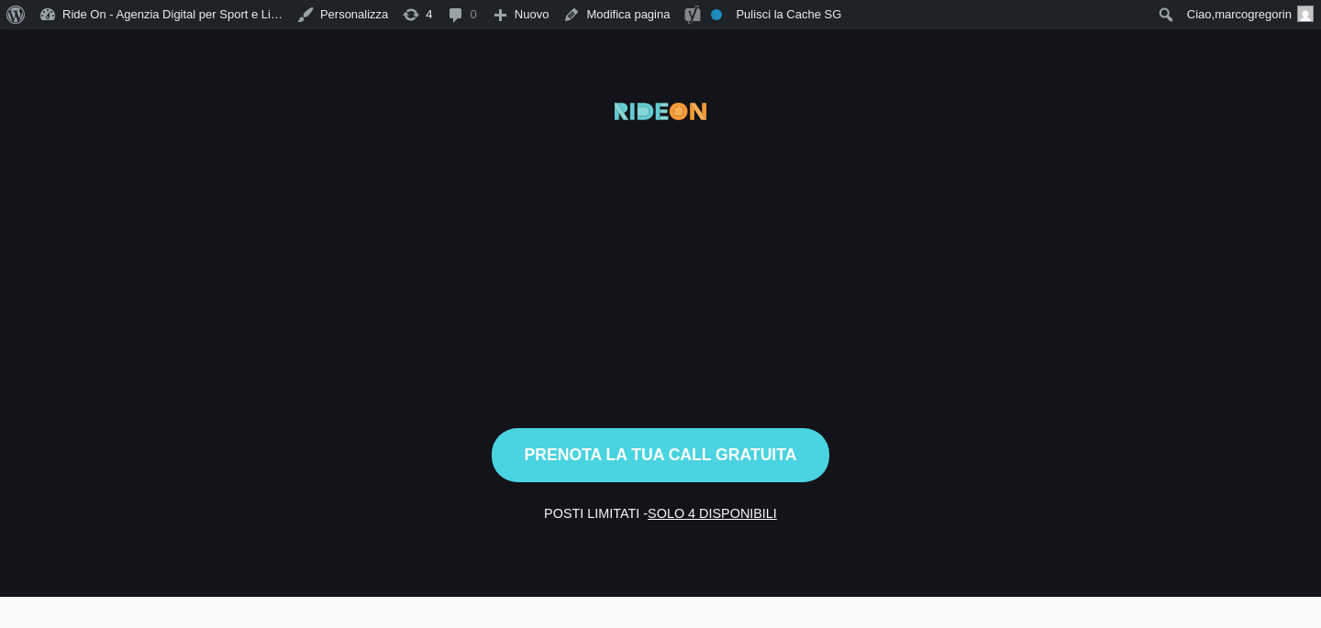
click at [987, 406] on div "Prenota la tua call gratuita" at bounding box center [661, 443] width 913 height 75
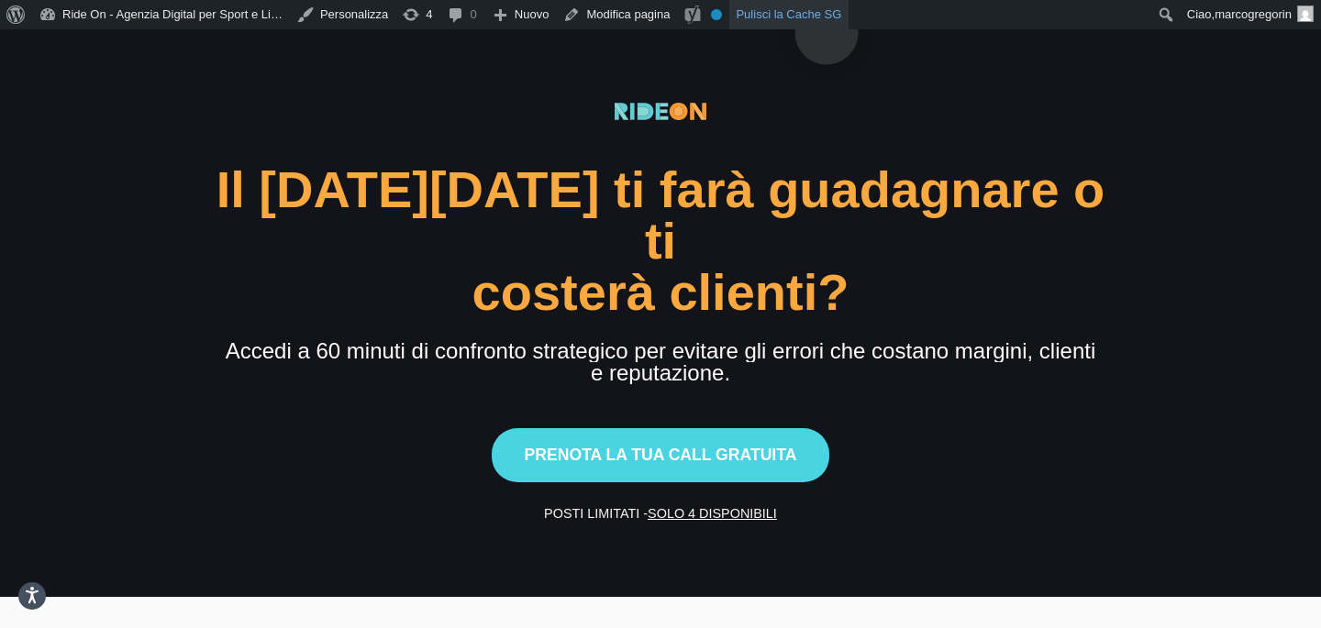
click at [827, 4] on link "Pulisci la Cache SG" at bounding box center [788, 14] width 119 height 29
click at [807, 16] on link "Pulisci la Cache SG" at bounding box center [788, 14] width 119 height 29
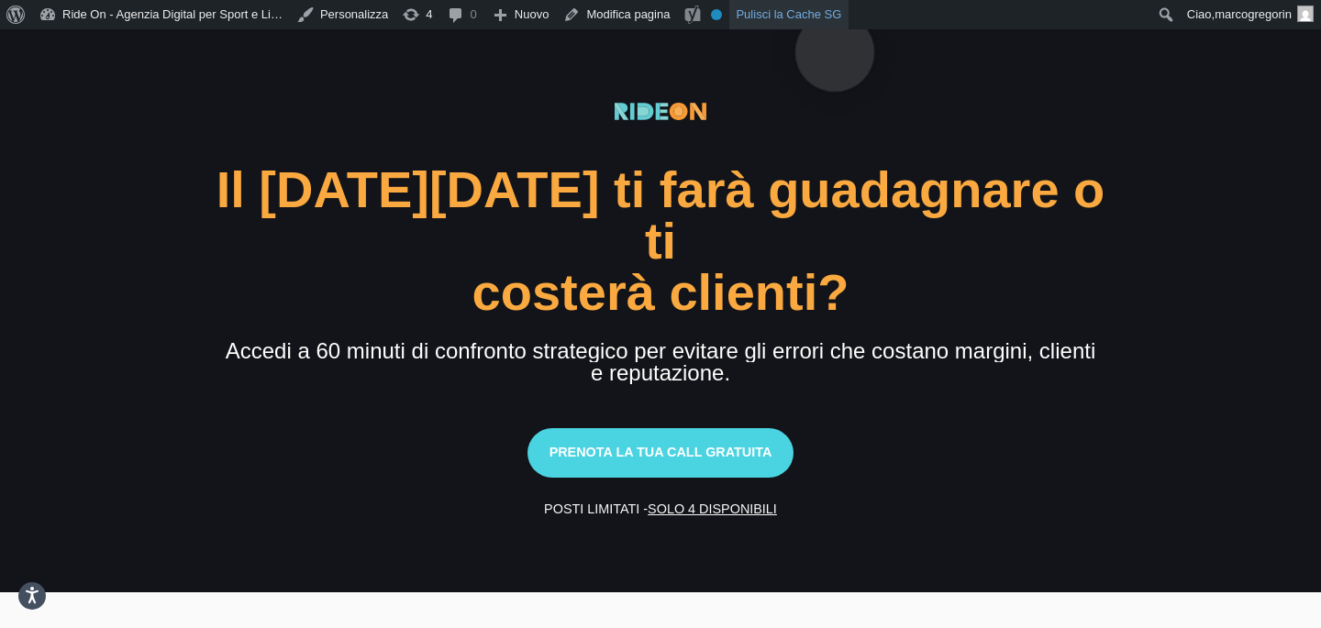
click at [835, 23] on link "Pulisci la Cache SG" at bounding box center [788, 14] width 119 height 29
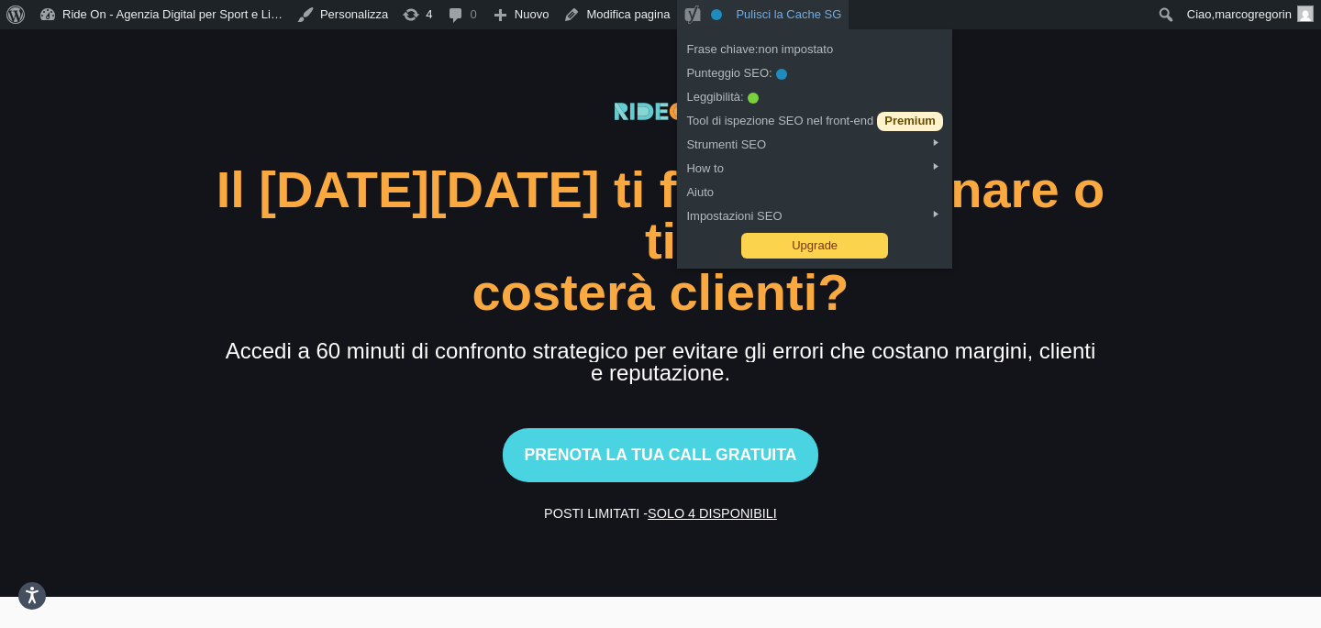
click at [765, 26] on link "Pulisci la Cache SG" at bounding box center [788, 14] width 119 height 29
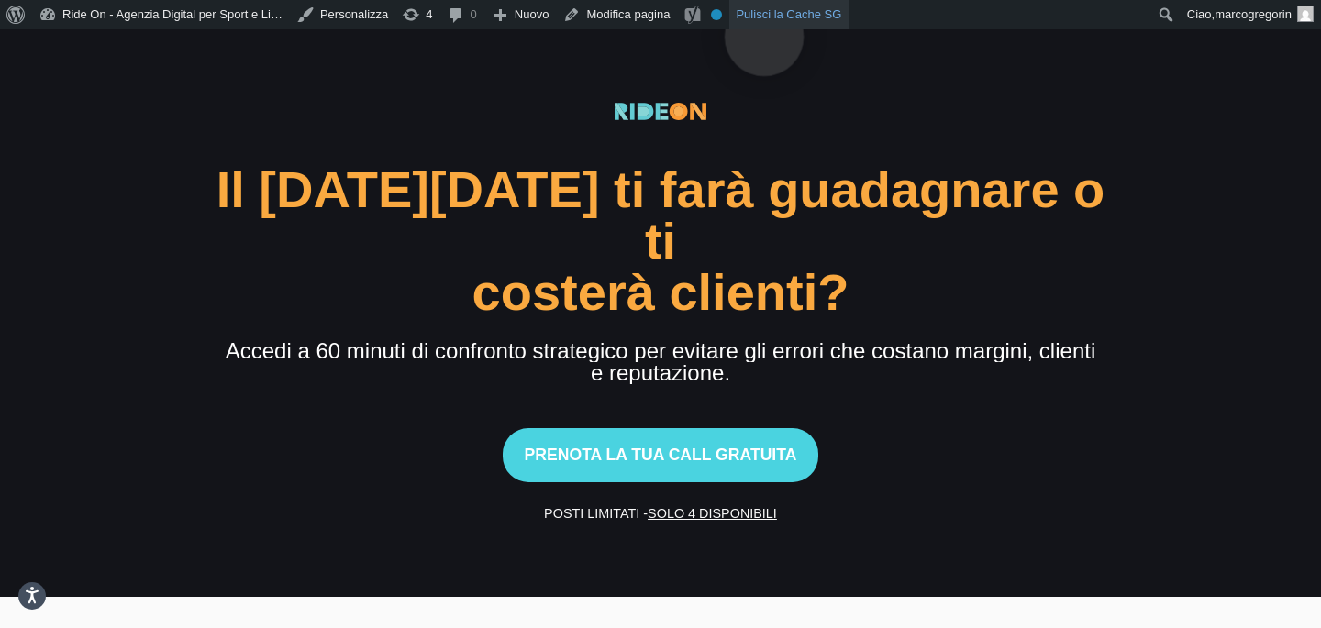
click at [764, 7] on link "Pulisci la Cache SG" at bounding box center [788, 14] width 119 height 29
click at [804, 16] on link "Pulisci la Cache SG" at bounding box center [788, 14] width 119 height 29
click at [795, 13] on link "Pulisci la Cache SG" at bounding box center [788, 14] width 119 height 29
click at [807, 12] on link "Pulisci la Cache SG" at bounding box center [788, 14] width 119 height 29
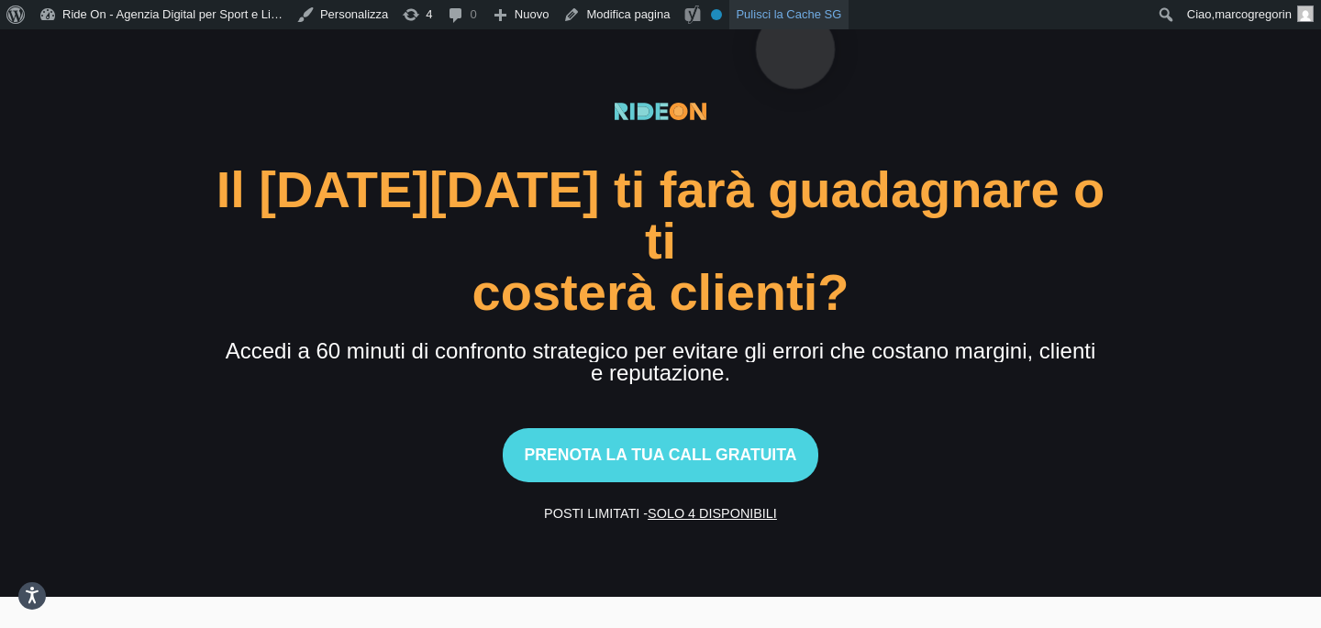
click at [795, 20] on link "Pulisci la Cache SG" at bounding box center [788, 14] width 119 height 29
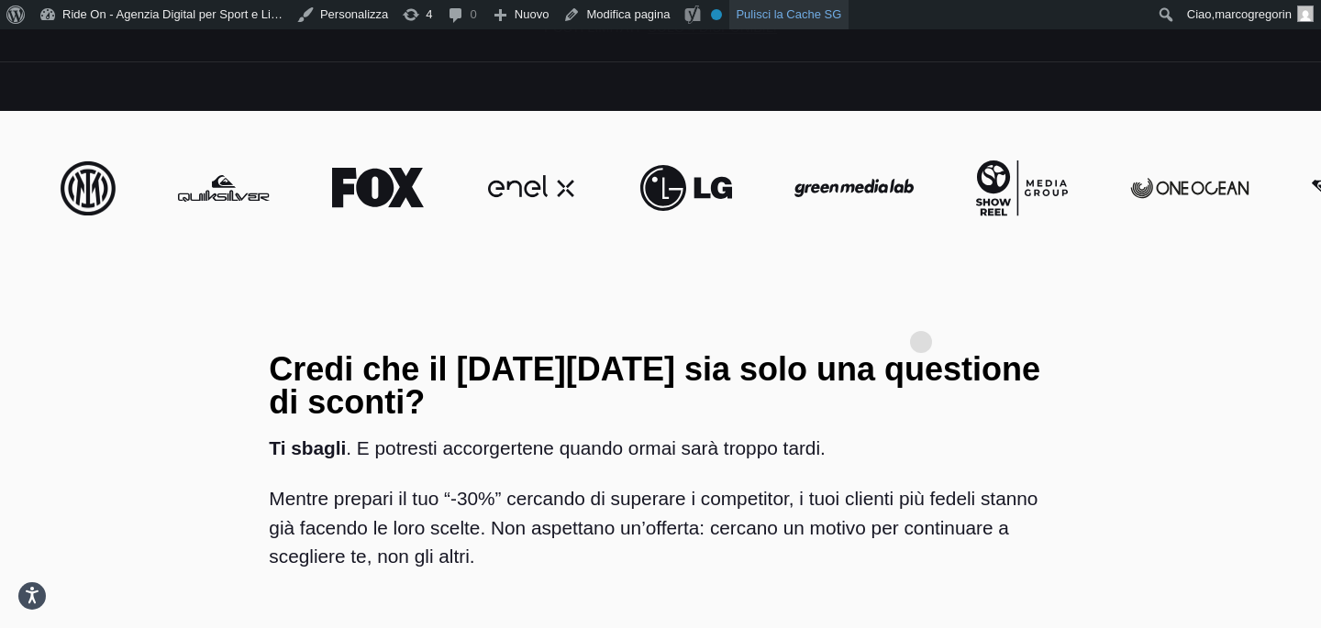
scroll to position [597, 0]
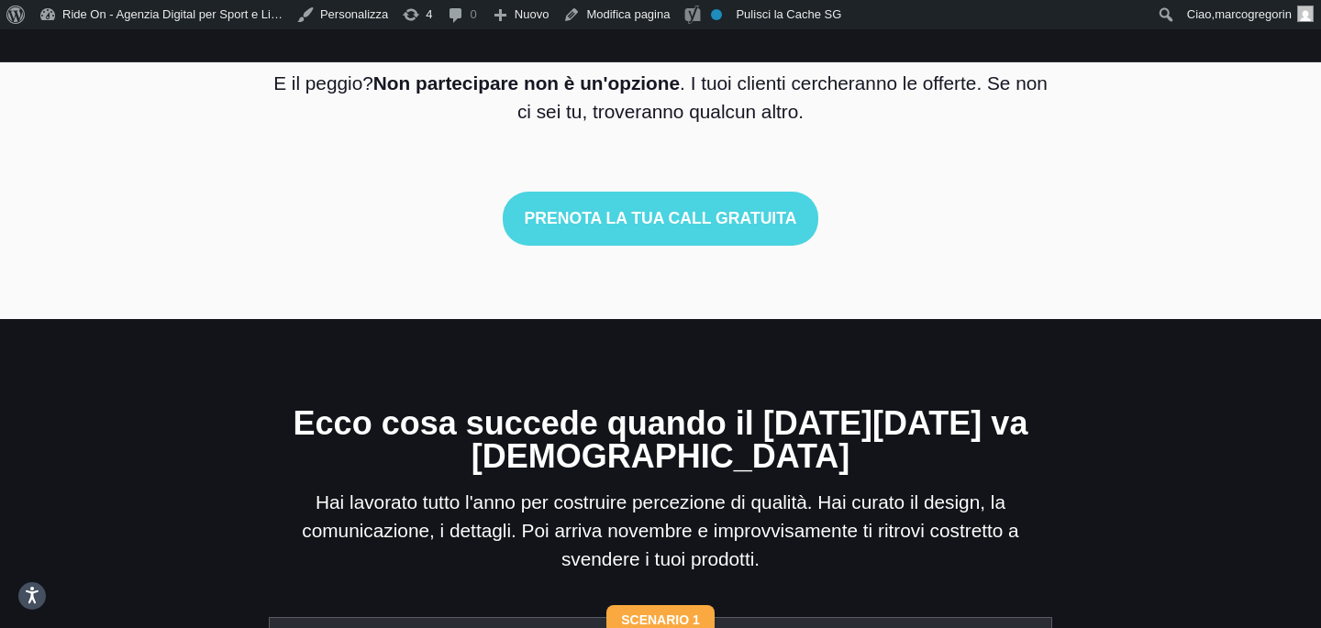
scroll to position [1478, 0]
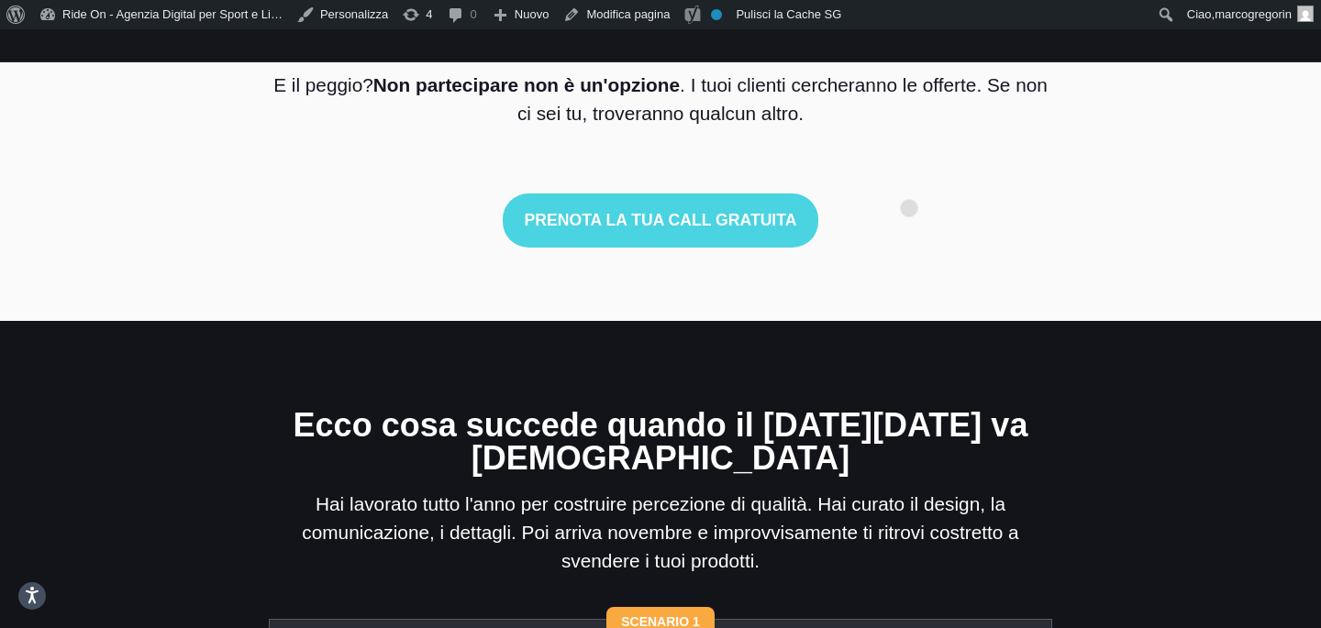
click at [909, 179] on div "Prenota la tua call gratuita" at bounding box center [660, 209] width 783 height 75
click at [1038, 172] on div "Prenota la tua call gratuita" at bounding box center [660, 209] width 783 height 75
